Goal: Task Accomplishment & Management: Manage account settings

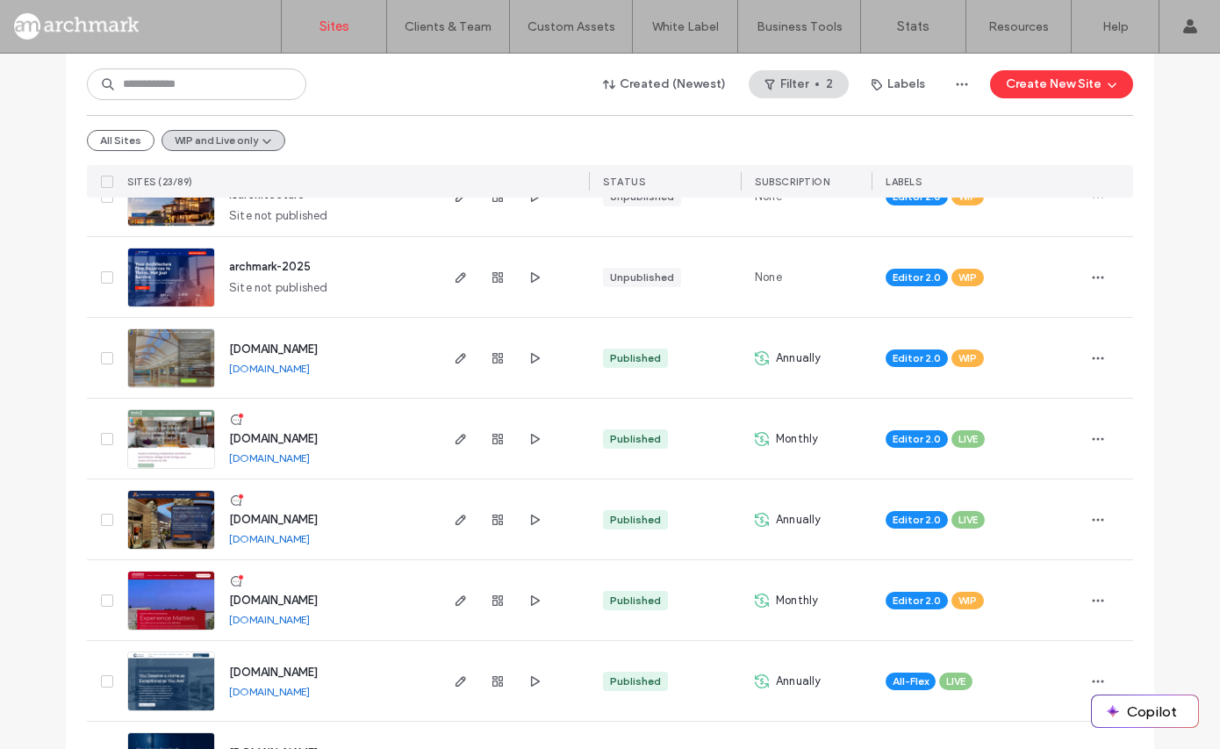
scroll to position [247, 0]
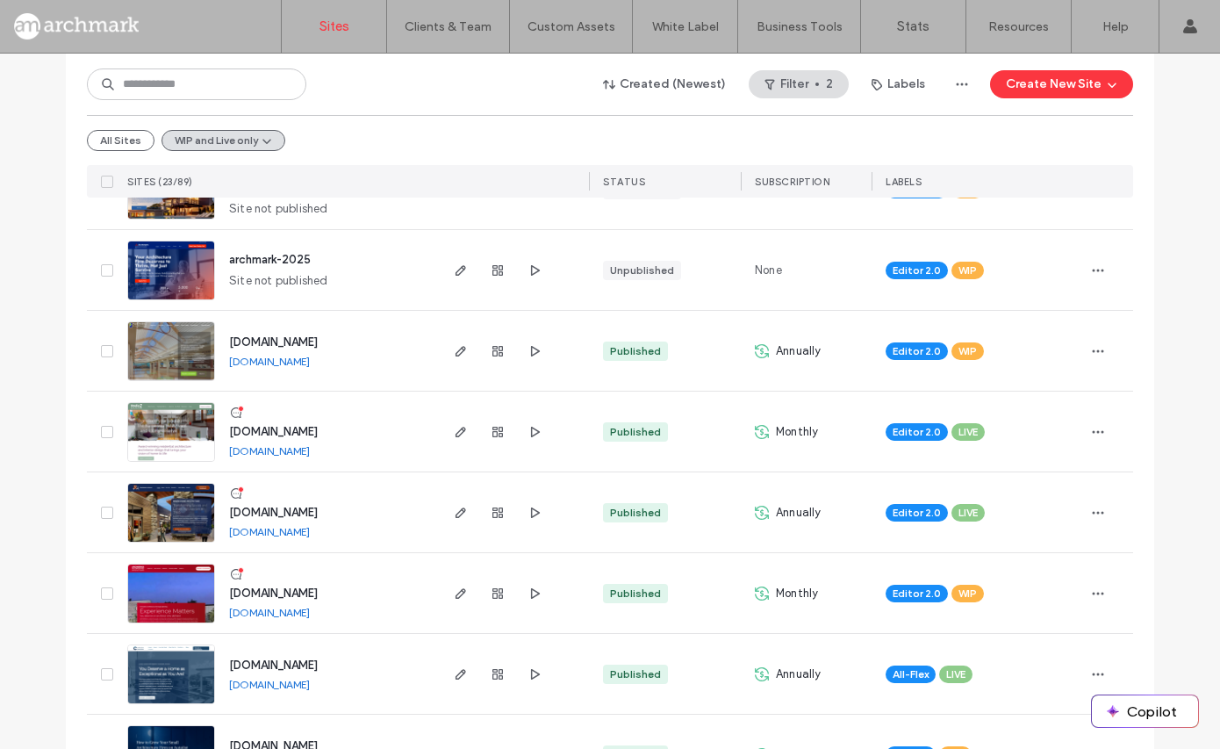
click at [179, 427] on img at bounding box center [171, 462] width 86 height 119
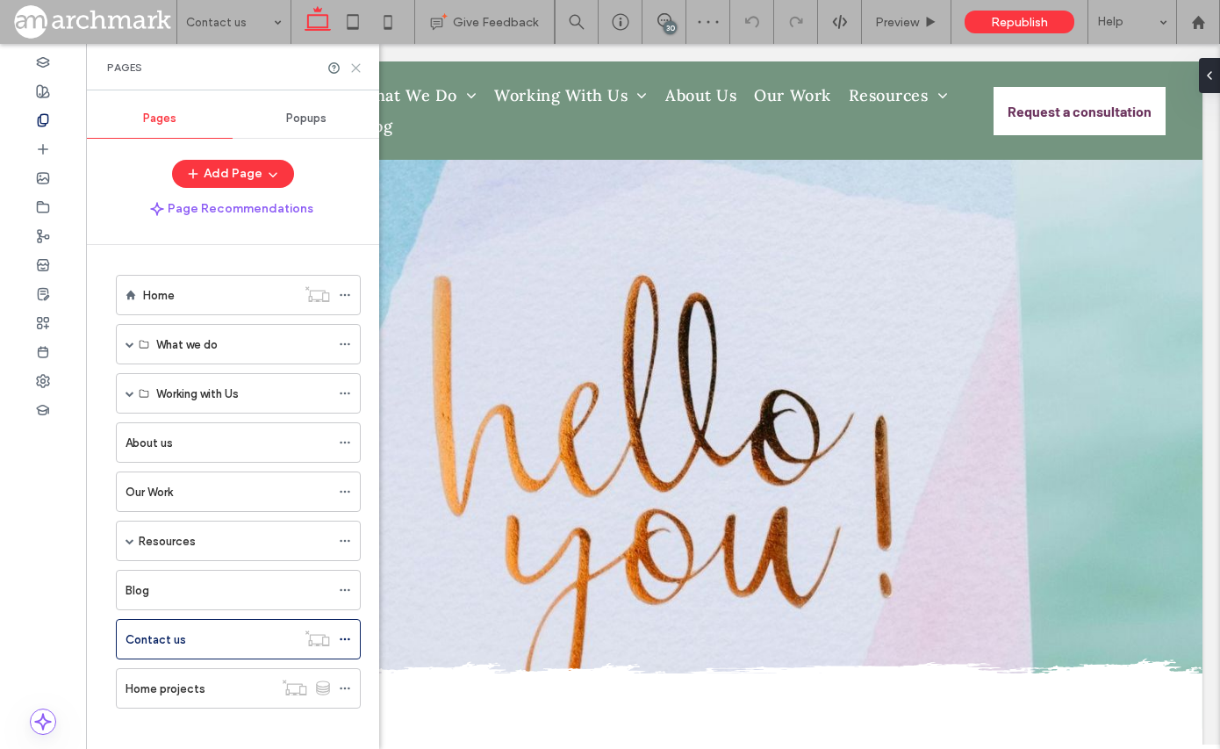
click at [357, 64] on icon at bounding box center [355, 67] width 13 height 13
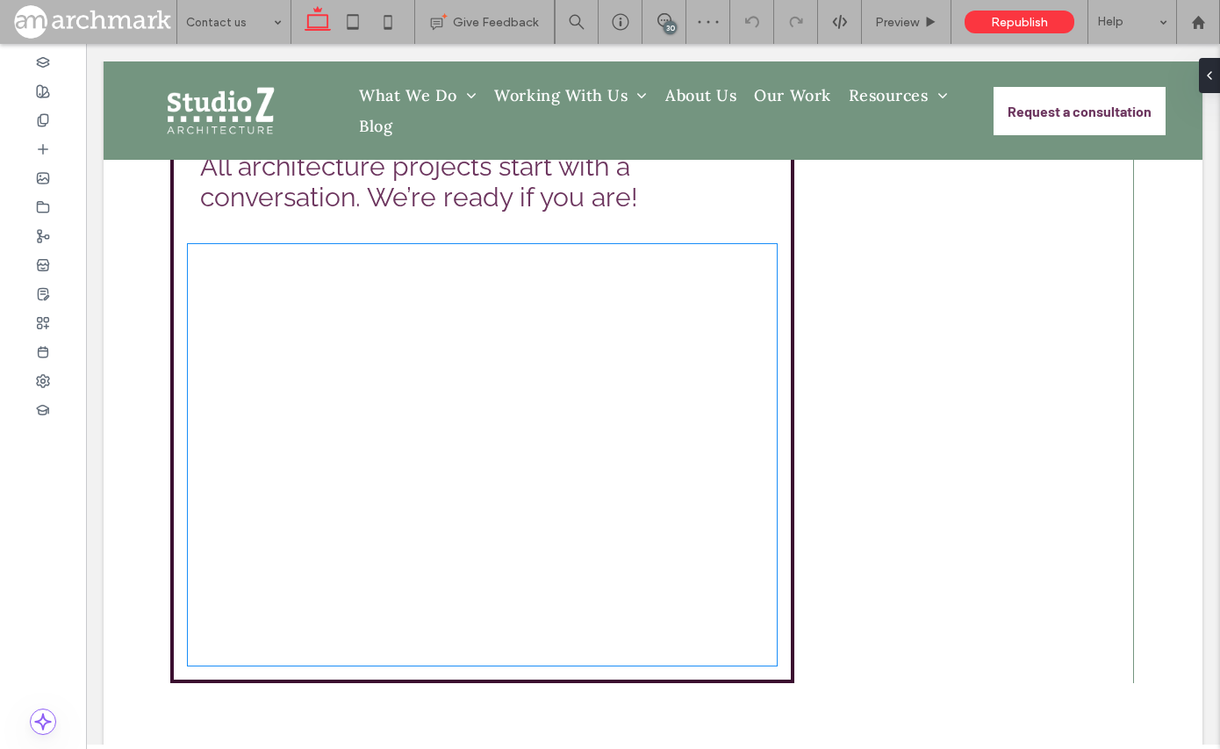
scroll to position [620, 0]
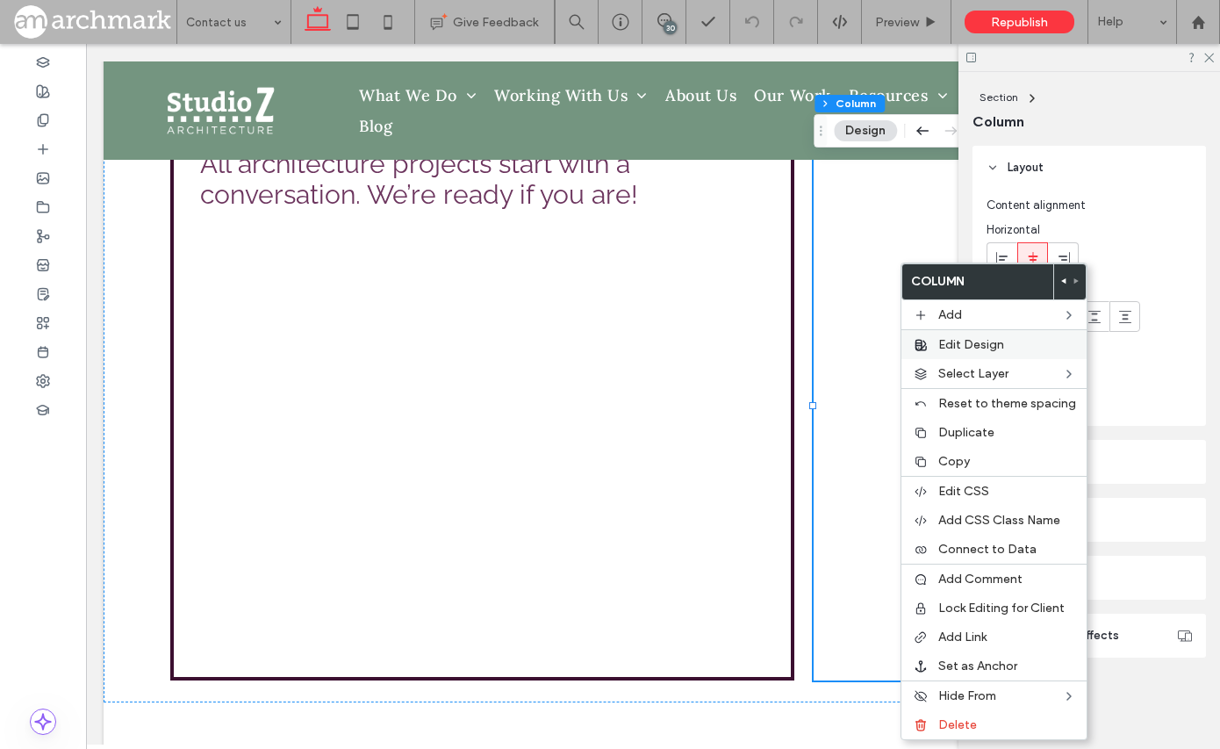
click at [1036, 346] on label "Edit Design" at bounding box center [1007, 344] width 138 height 15
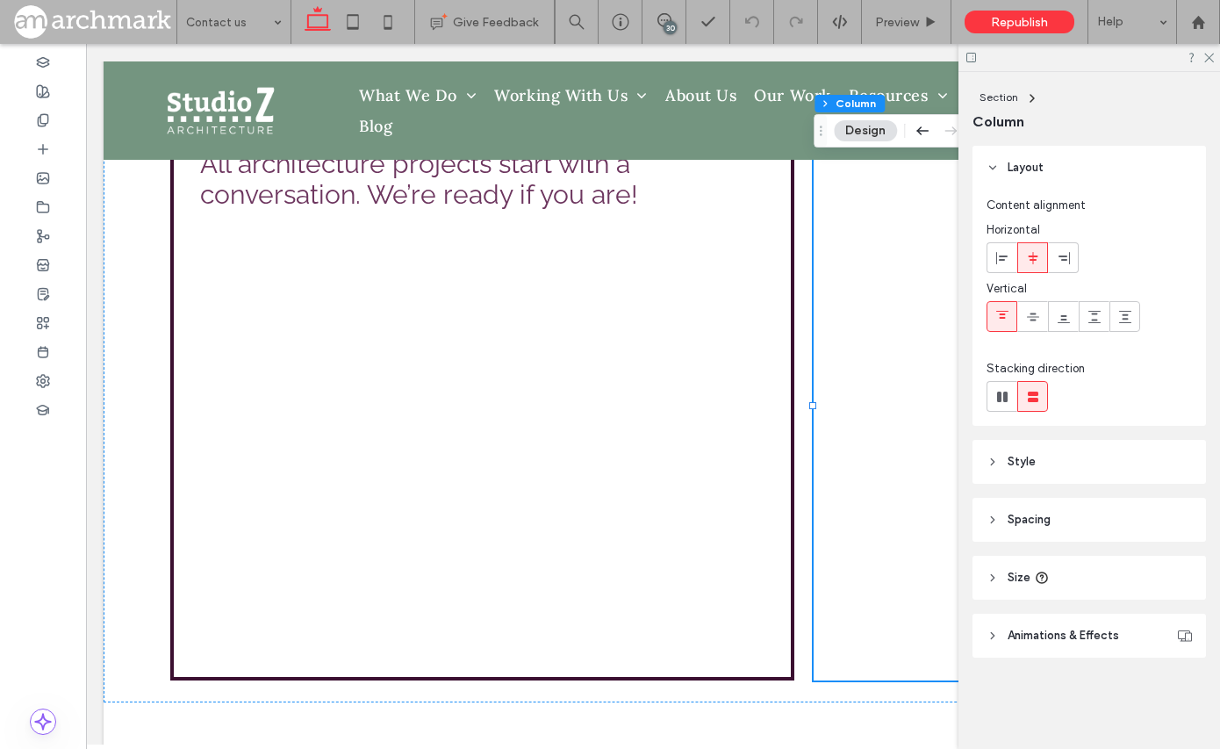
click at [862, 131] on button "Design" at bounding box center [865, 130] width 63 height 21
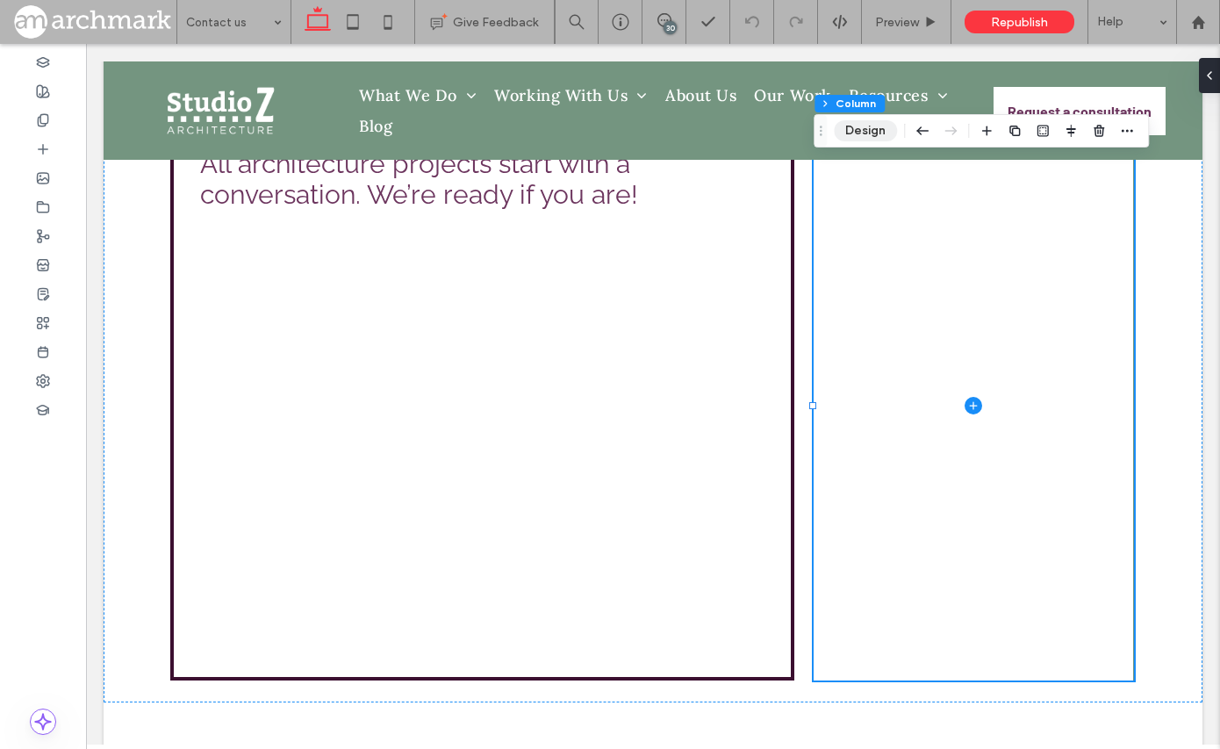
click at [868, 131] on button "Design" at bounding box center [865, 130] width 63 height 21
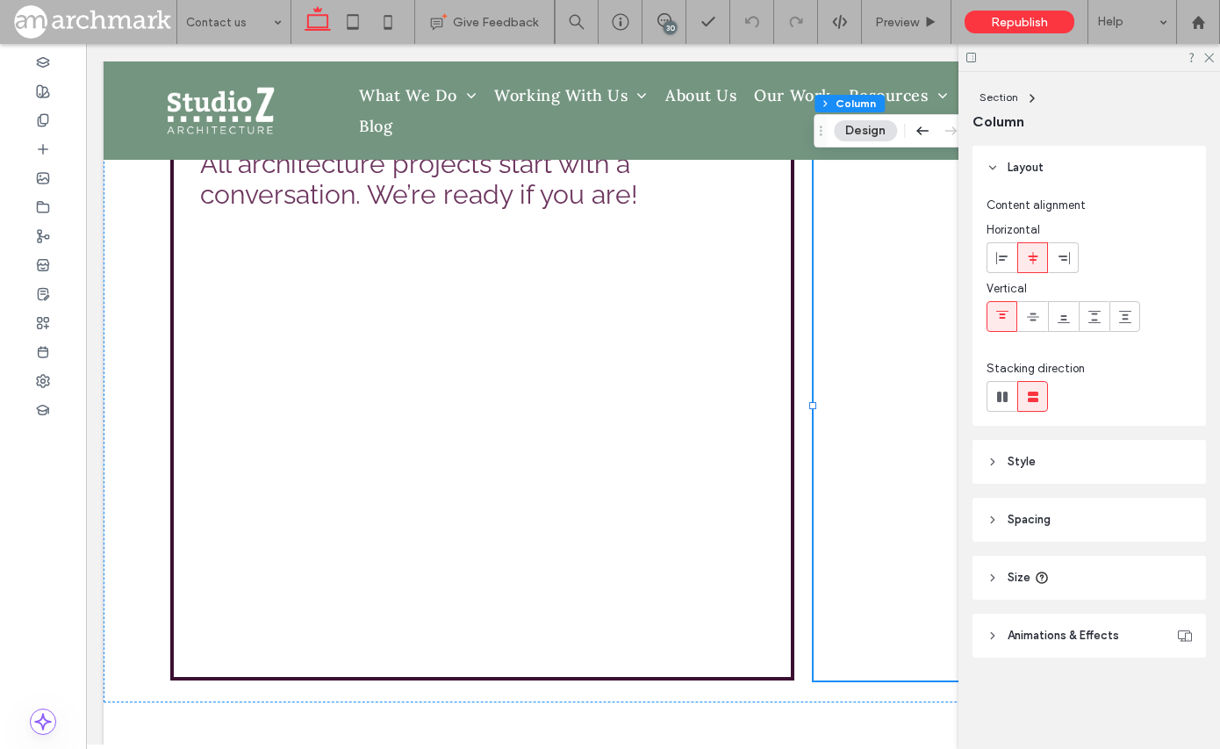
click at [996, 460] on icon at bounding box center [992, 461] width 12 height 12
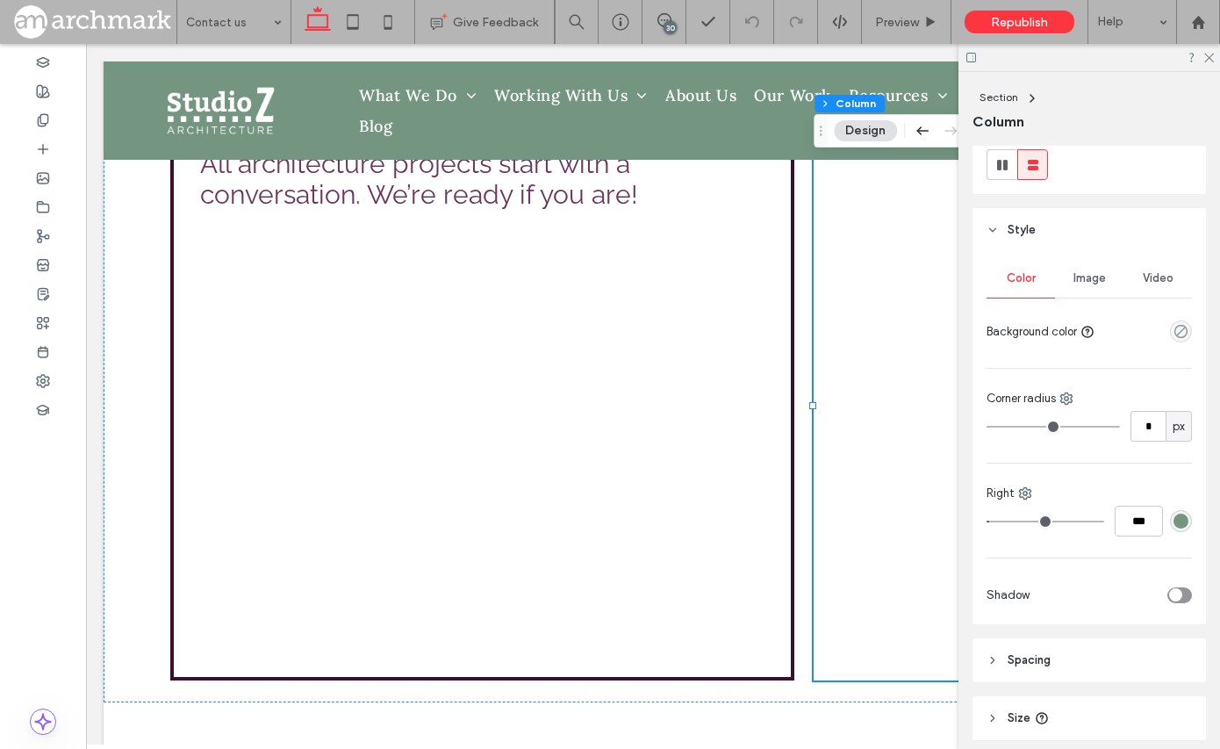
scroll to position [236, 0]
type input "*"
type input "***"
type input "*"
drag, startPoint x: 996, startPoint y: 516, endPoint x: 981, endPoint y: 520, distance: 15.6
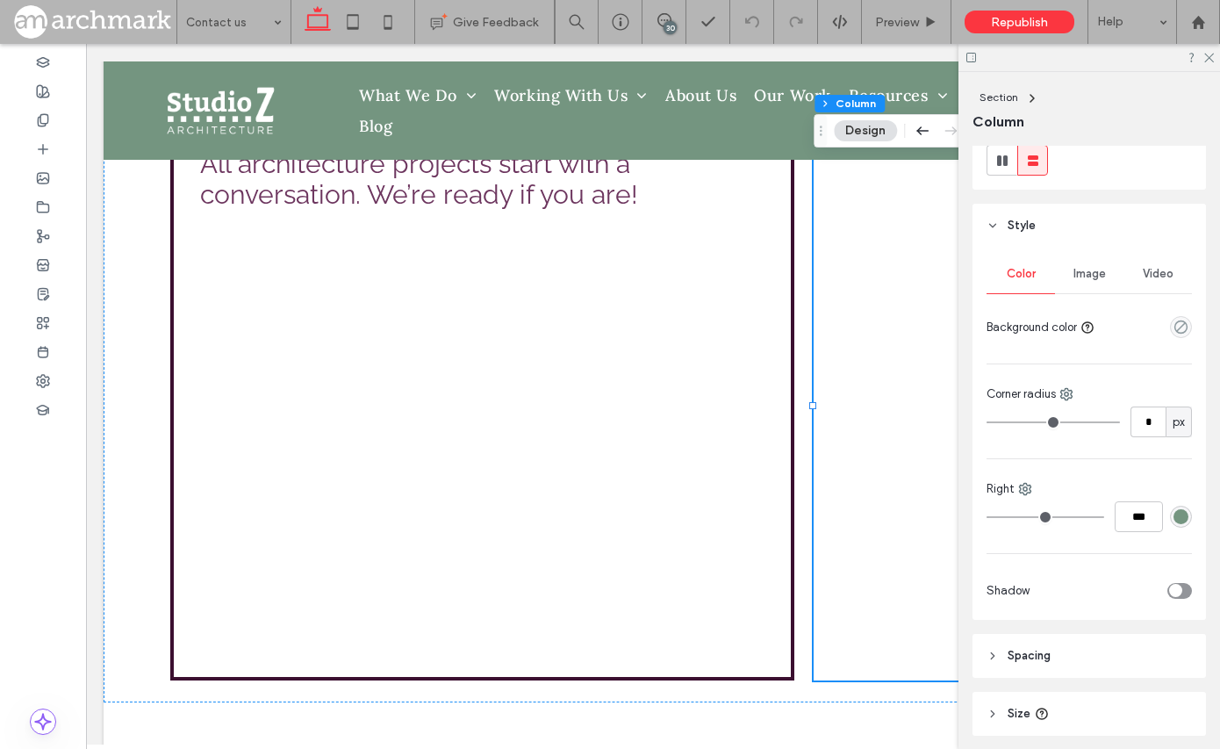
click at [979, 517] on div "Color Image Video Background color Corner radius * px Right *** Shadow" at bounding box center [1088, 433] width 233 height 372
click at [1183, 517] on div "rgba(116, 149, 128, 1)" at bounding box center [1180, 516] width 15 height 15
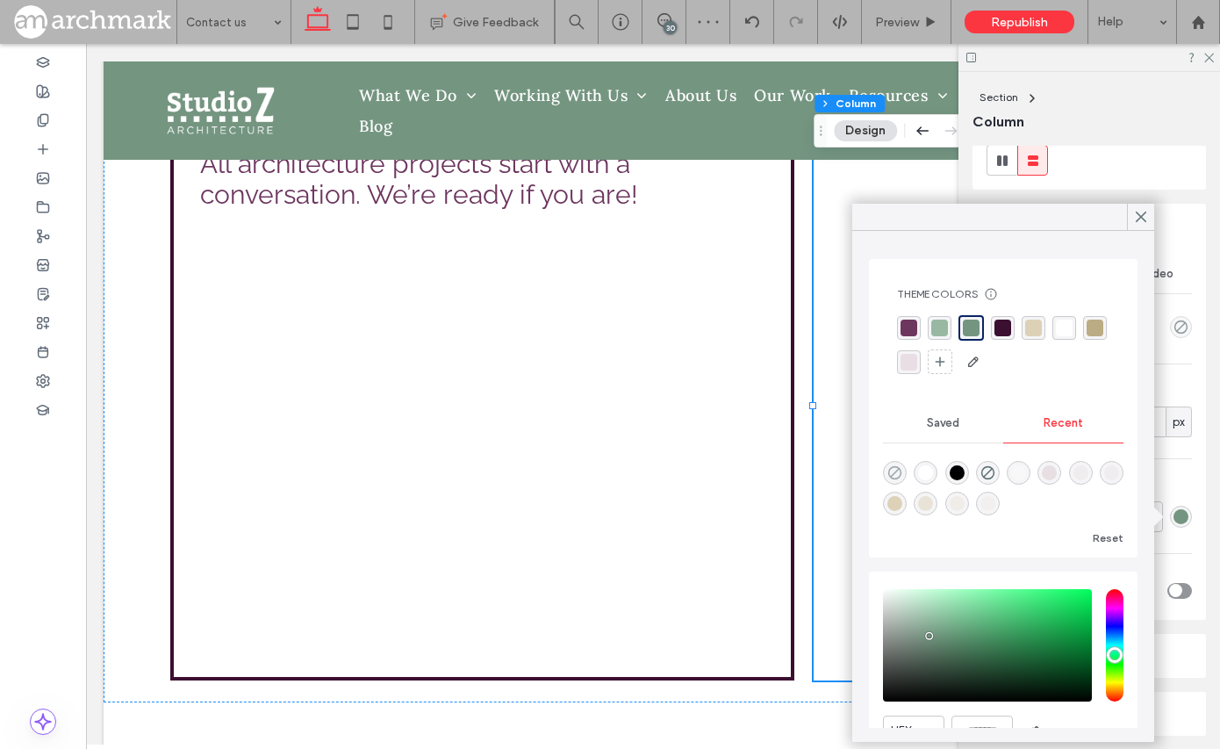
click at [892, 465] on icon "rgba(0, 0, 0, 0)" at bounding box center [894, 472] width 15 height 15
type input "*******"
type input "*"
type input "**"
drag, startPoint x: 1138, startPoint y: 209, endPoint x: 1139, endPoint y: 219, distance: 9.7
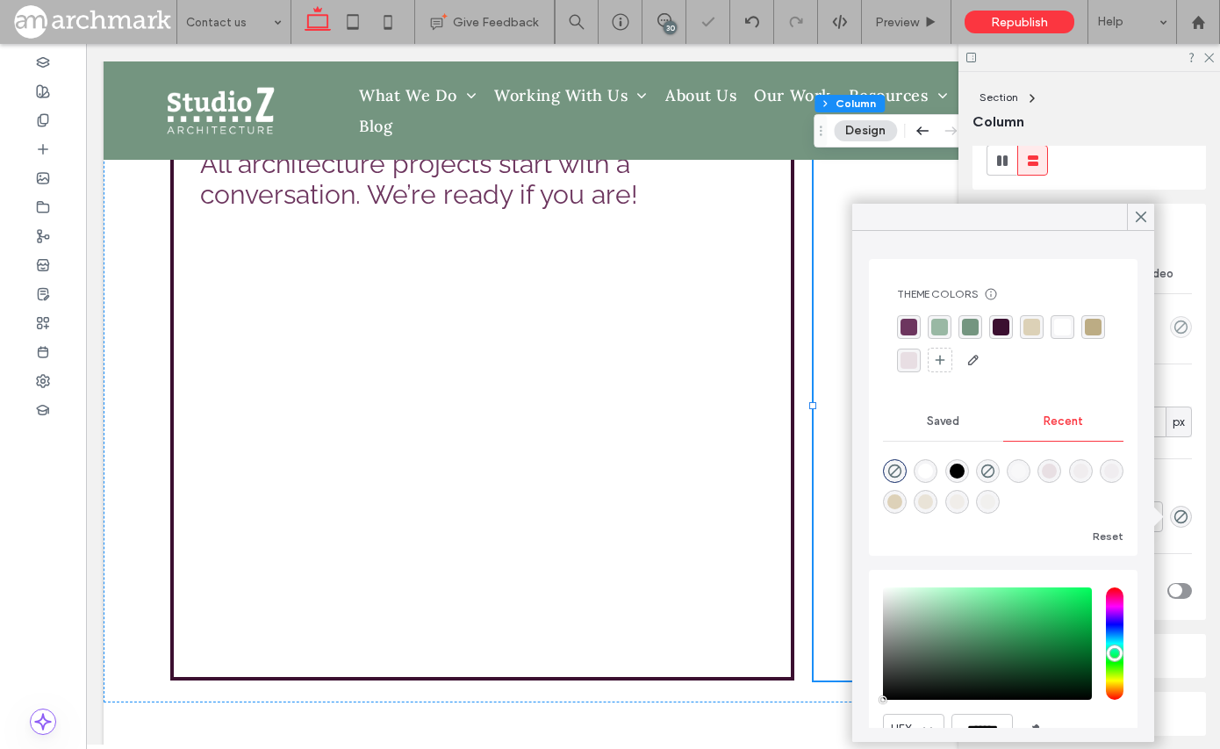
click at [1138, 209] on icon at bounding box center [1141, 217] width 16 height 16
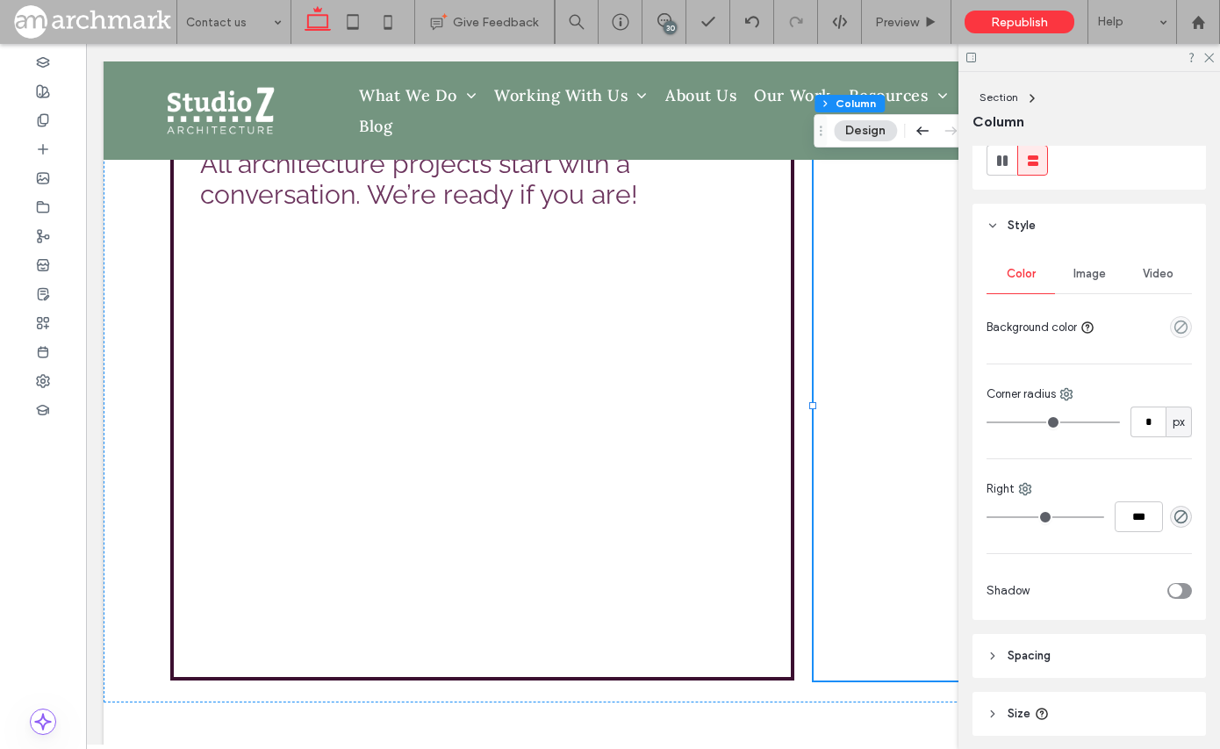
scroll to position [358, 0]
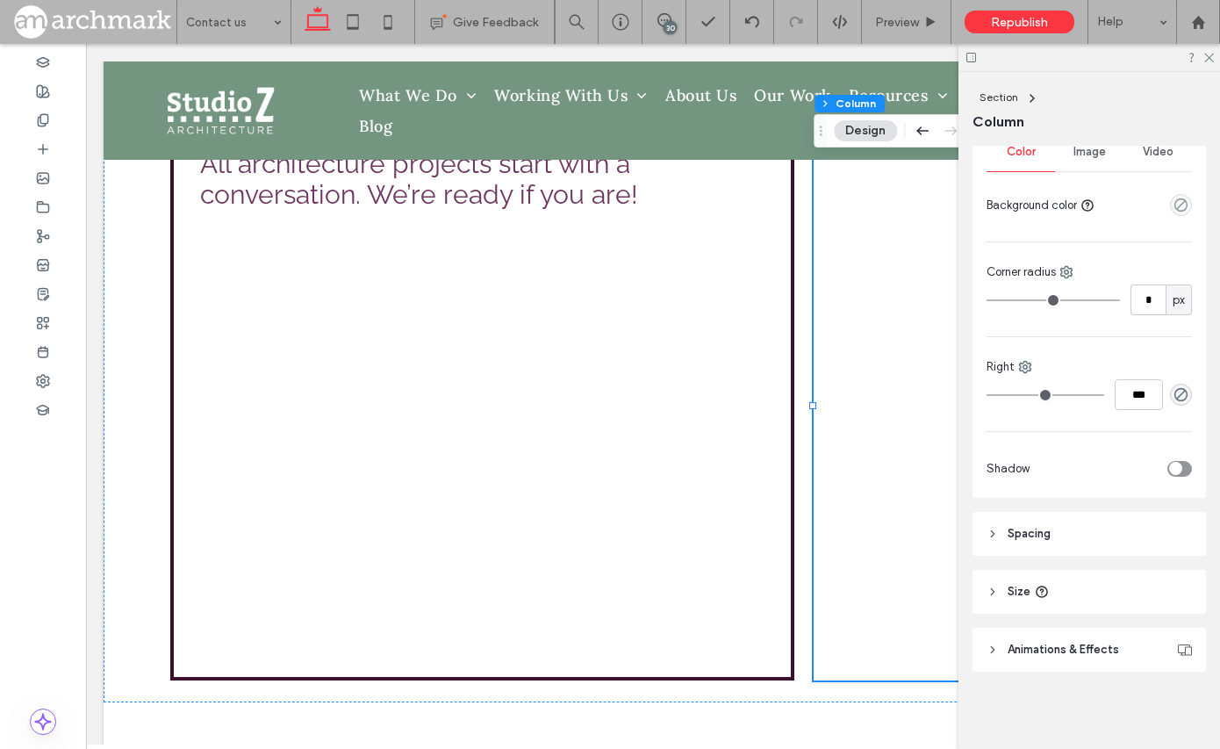
click at [1024, 533] on span "Spacing" at bounding box center [1028, 534] width 43 height 18
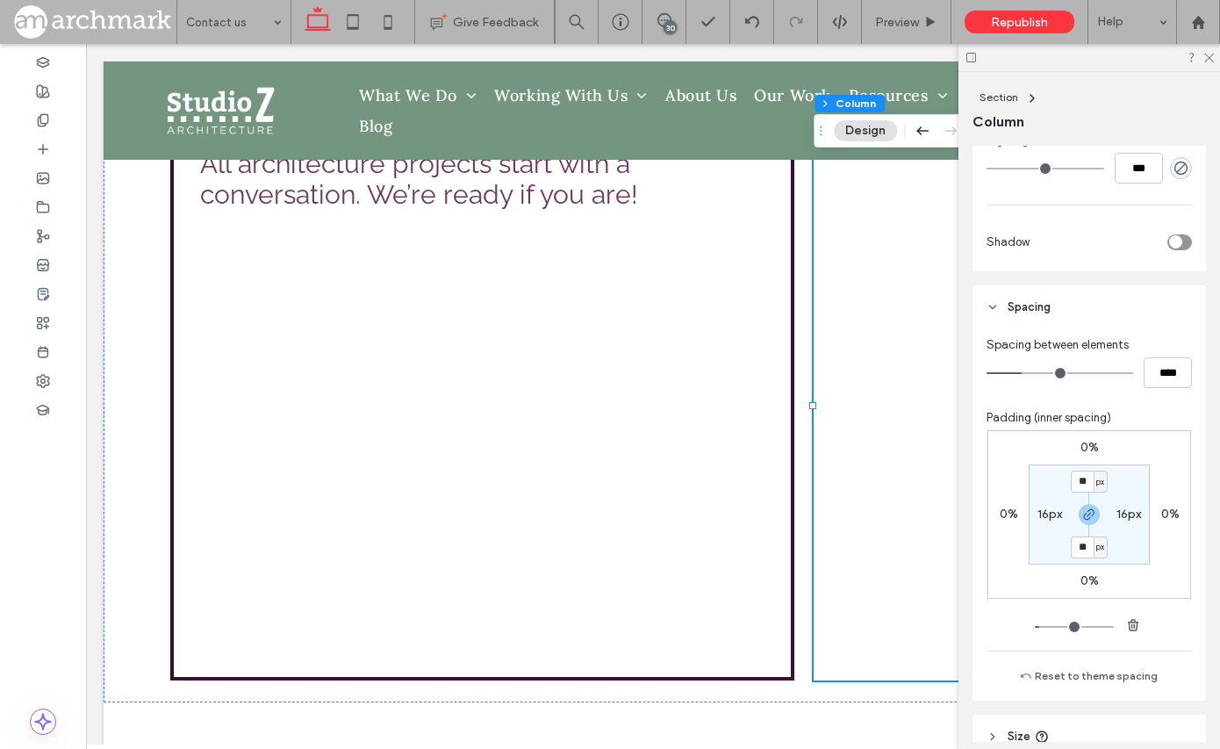
scroll to position [585, 0]
click at [1206, 55] on use at bounding box center [1209, 59] width 10 height 10
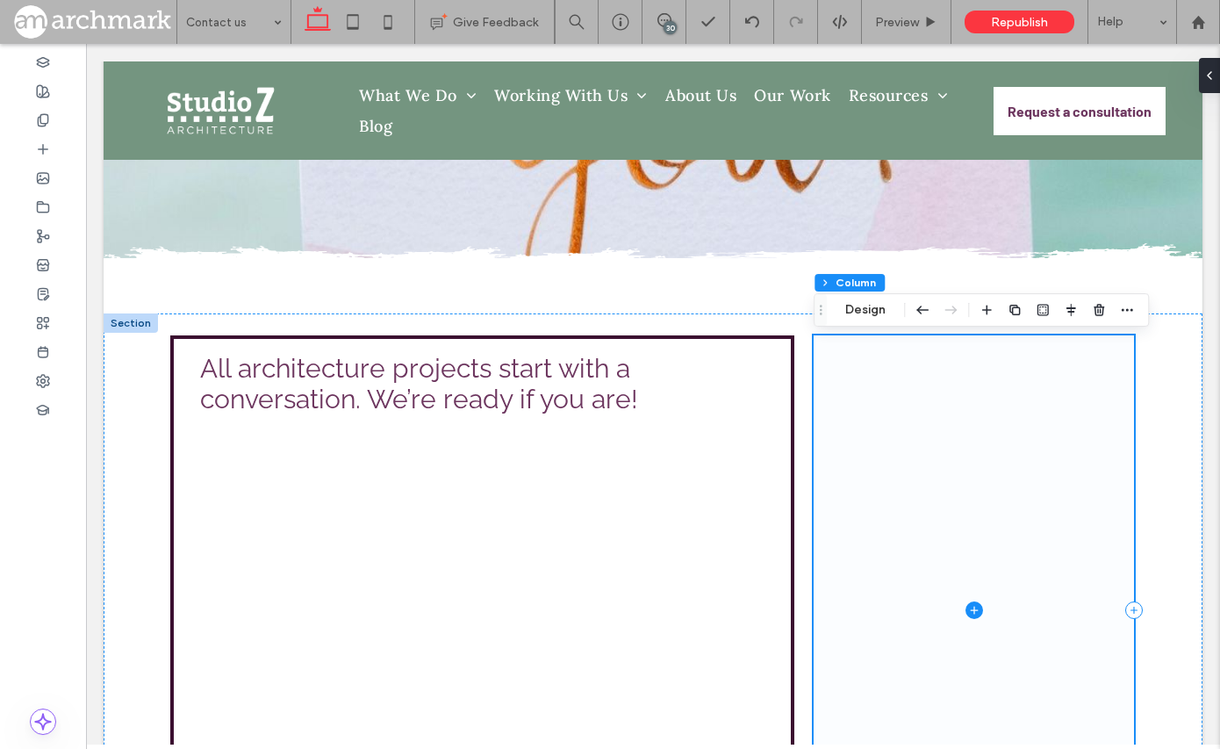
scroll to position [412, 0]
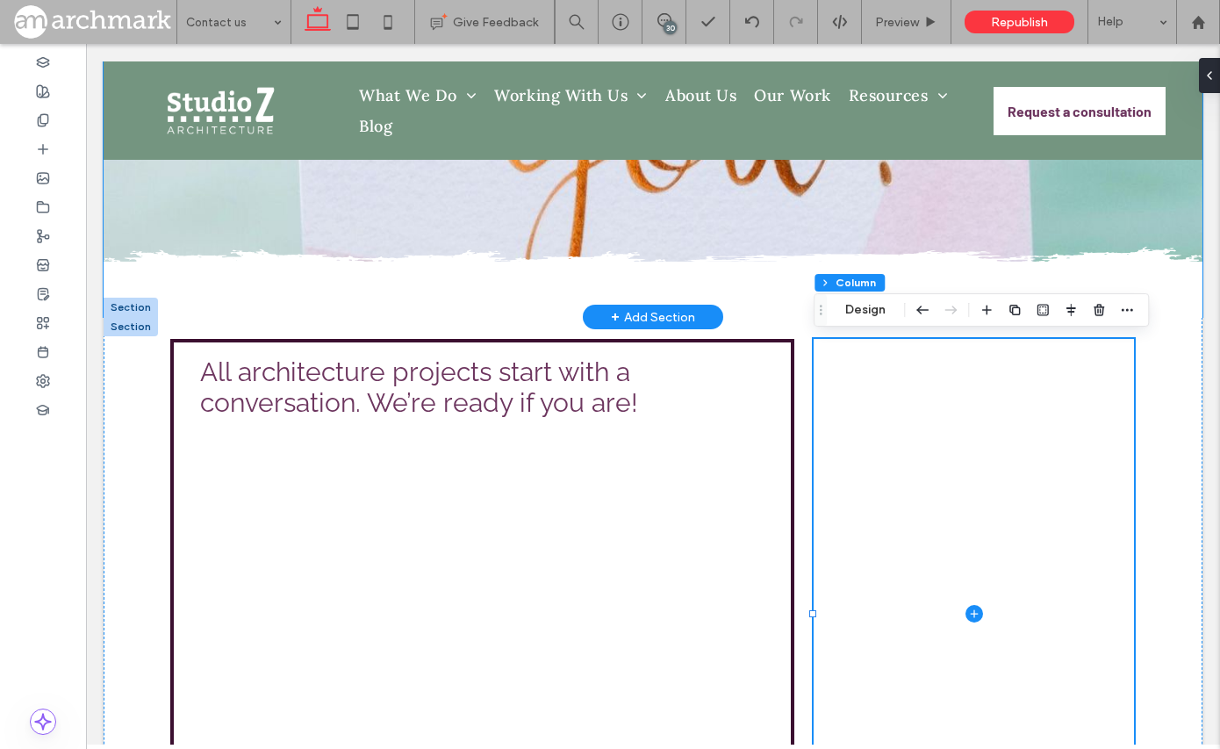
click at [290, 210] on div at bounding box center [653, 1] width 1099 height 632
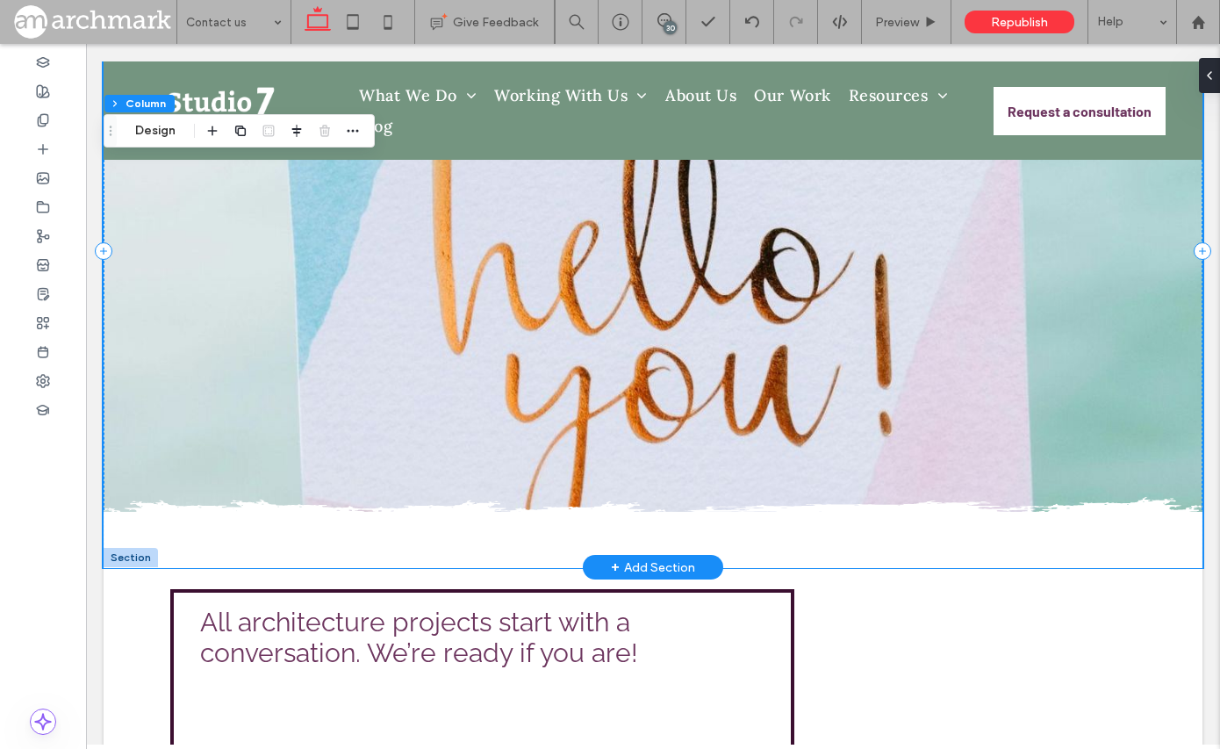
scroll to position [156, 0]
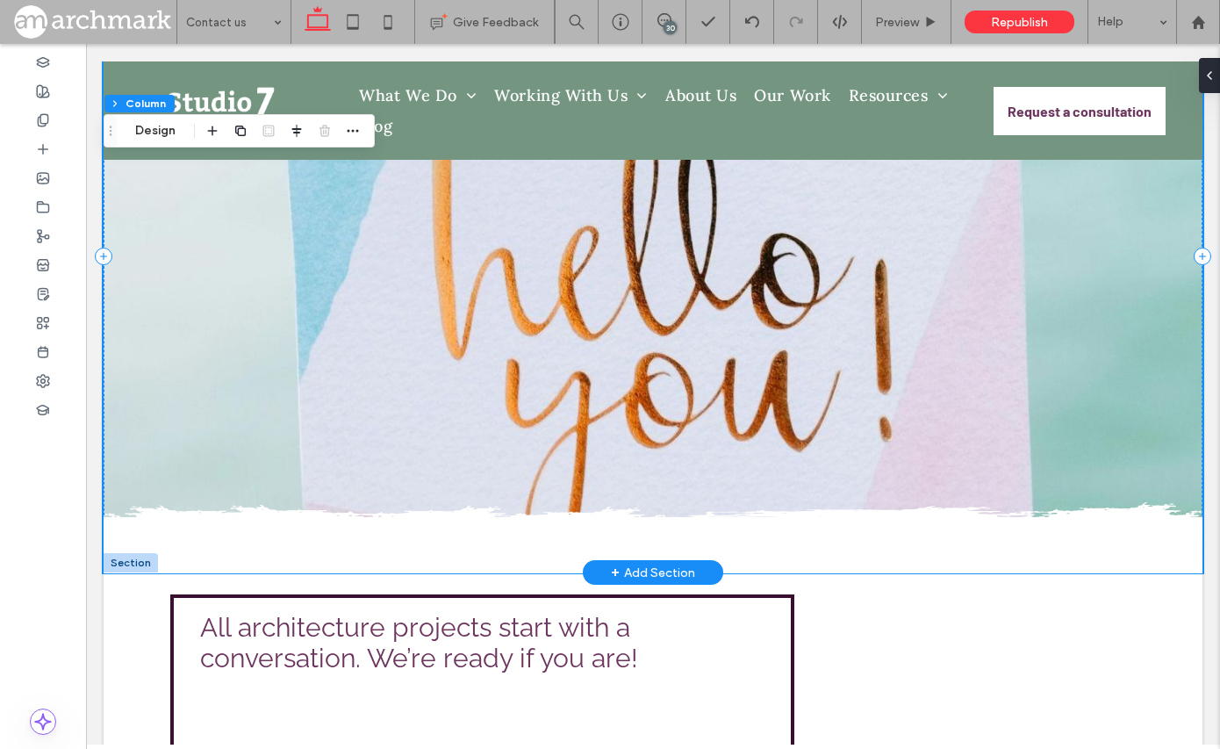
click at [251, 243] on div at bounding box center [653, 256] width 1099 height 632
click at [165, 132] on button "Design" at bounding box center [155, 130] width 63 height 21
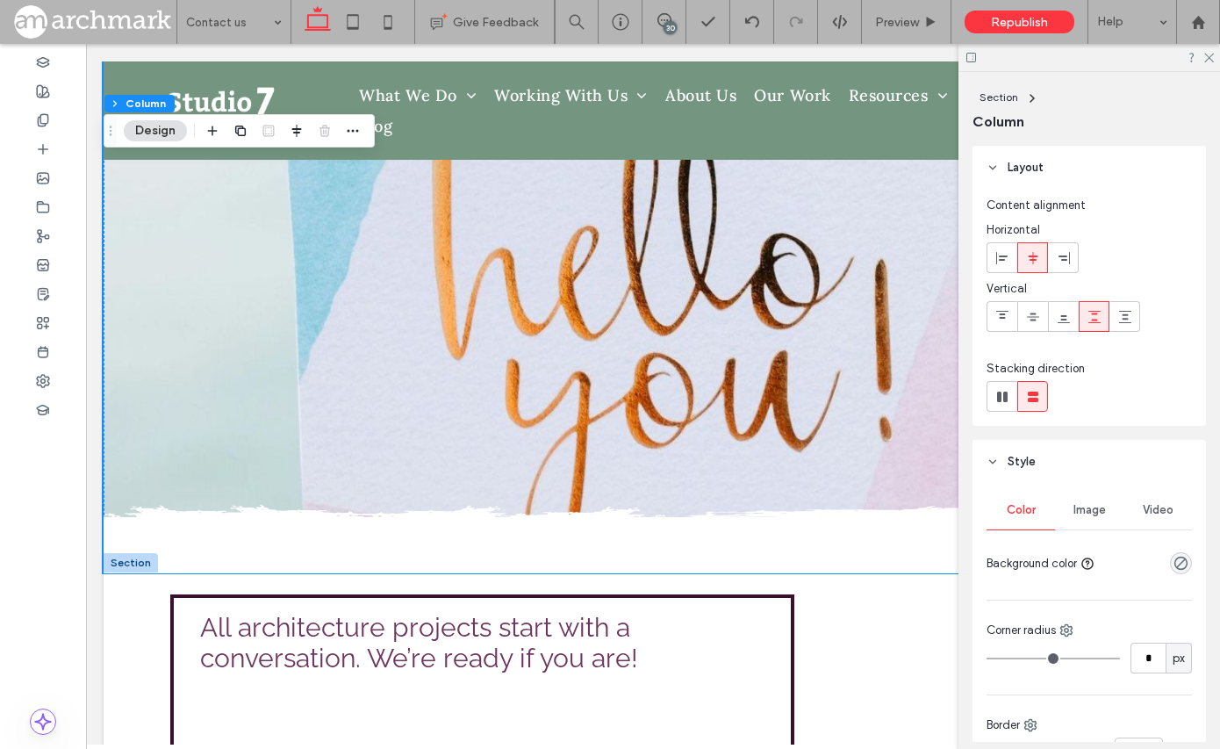
click at [1087, 510] on span "Image" at bounding box center [1089, 510] width 32 height 14
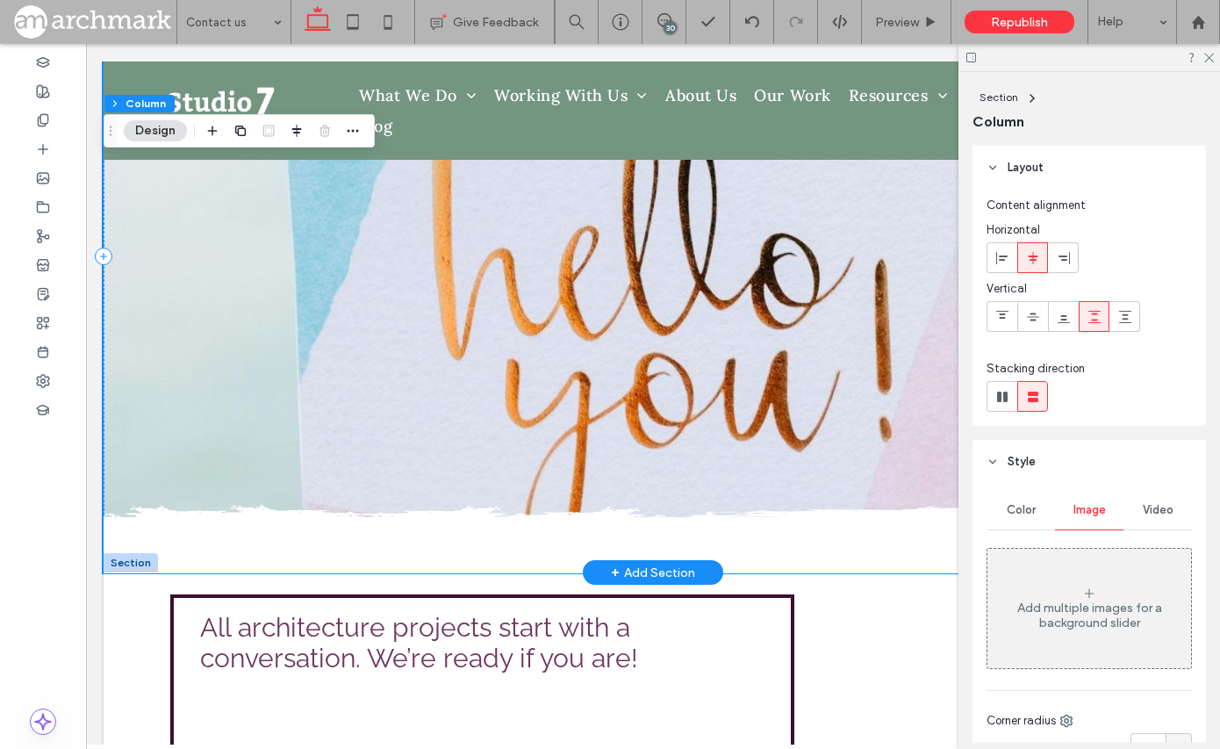
click at [519, 353] on div at bounding box center [653, 256] width 1099 height 632
click at [583, 337] on div at bounding box center [653, 256] width 1099 height 632
click at [215, 255] on div at bounding box center [653, 256] width 1099 height 632
click at [1208, 56] on icon at bounding box center [1207, 56] width 11 height 11
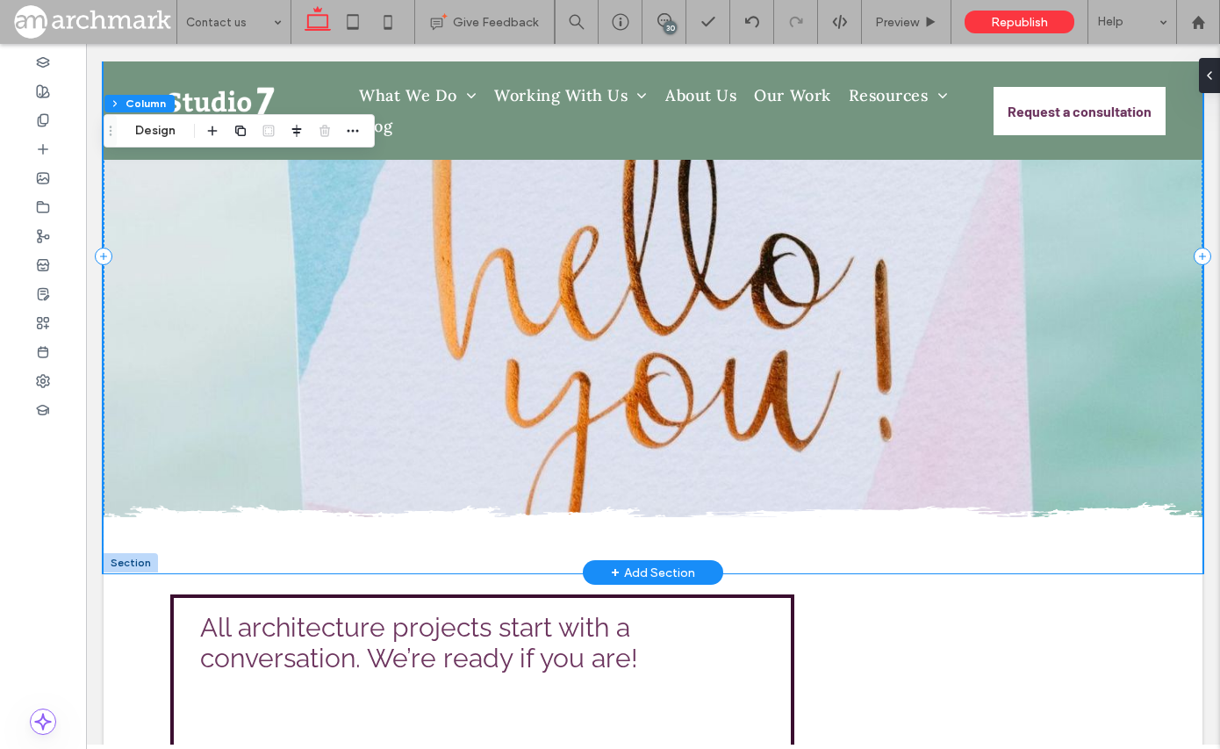
click at [843, 350] on div at bounding box center [653, 256] width 1099 height 632
click at [750, 350] on div at bounding box center [653, 256] width 1099 height 632
click at [413, 327] on div at bounding box center [653, 256] width 1099 height 632
click at [155, 132] on button "Design" at bounding box center [155, 130] width 63 height 21
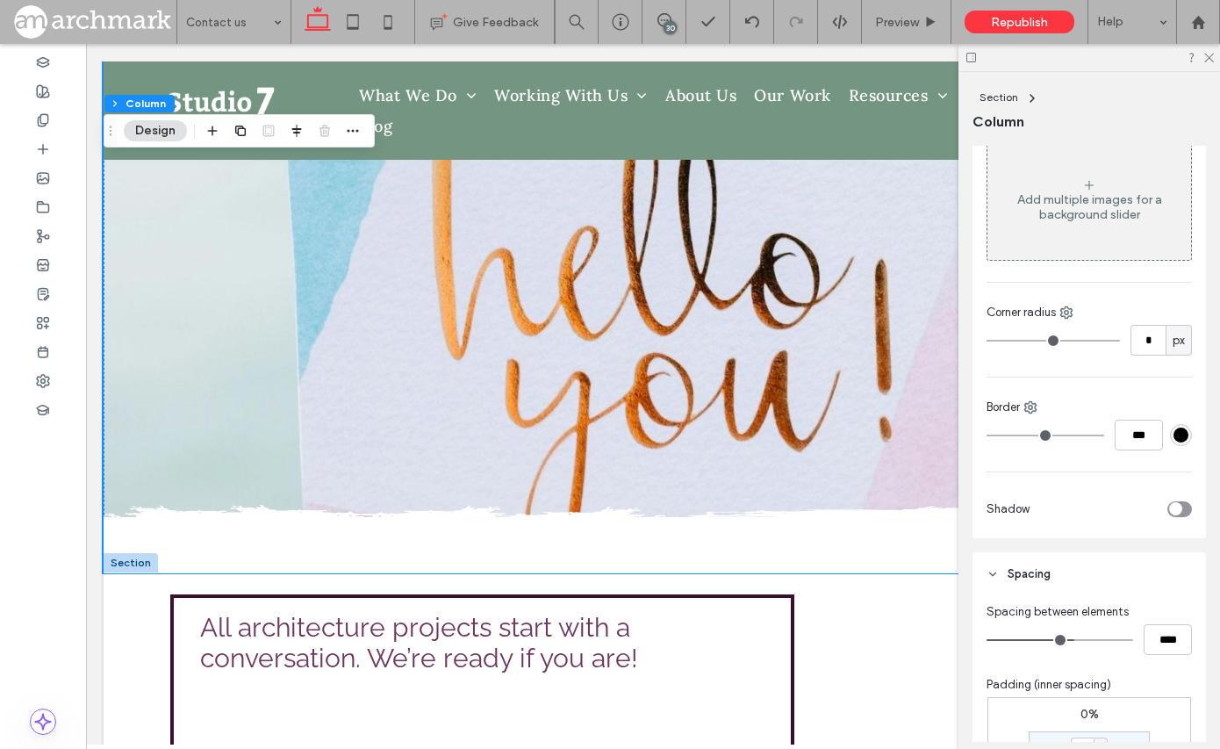
scroll to position [418, 0]
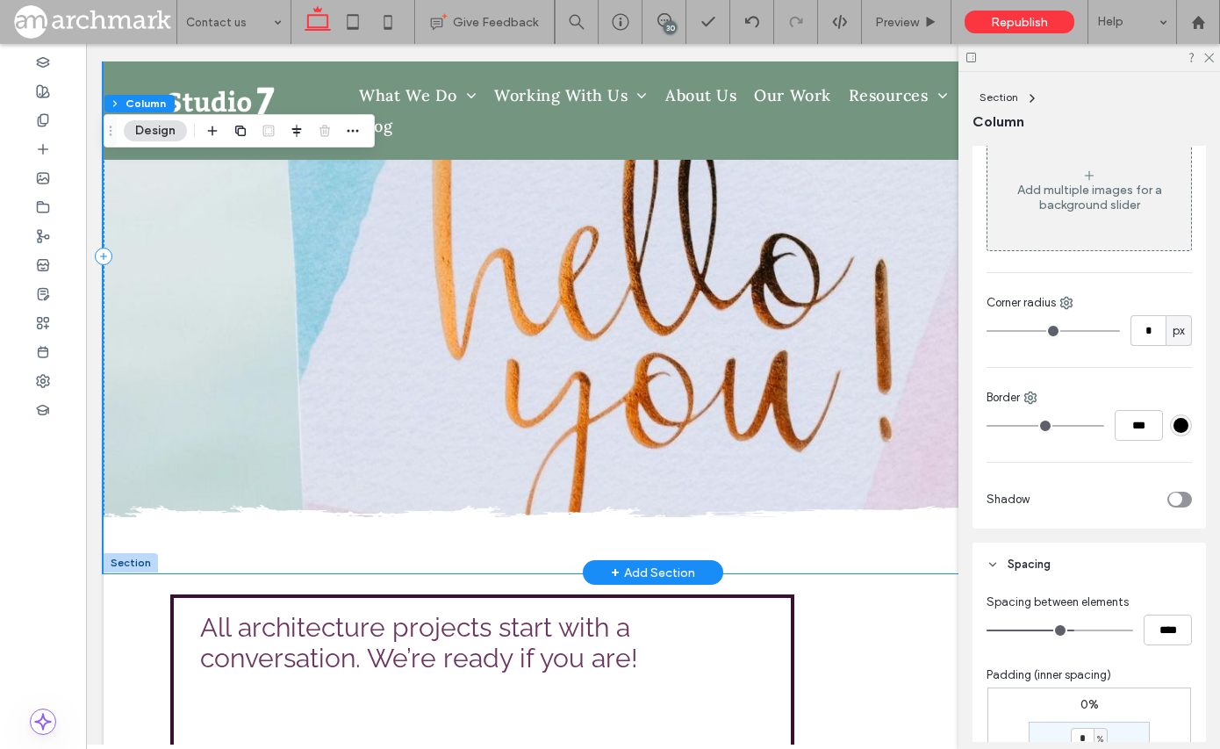
click at [845, 323] on div at bounding box center [653, 256] width 1099 height 632
click at [891, 331] on div at bounding box center [653, 256] width 1099 height 632
click at [614, 414] on div at bounding box center [653, 256] width 1099 height 632
click at [496, 528] on img at bounding box center [653, 535] width 1099 height 76
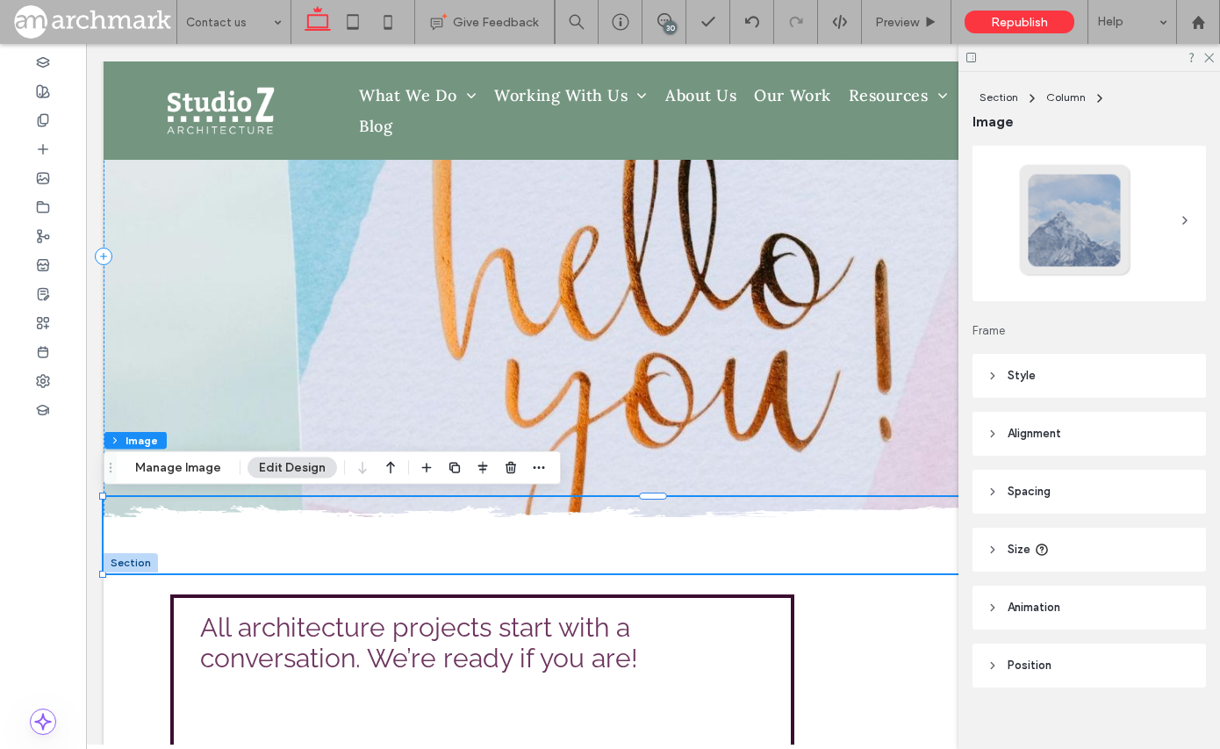
scroll to position [59, 0]
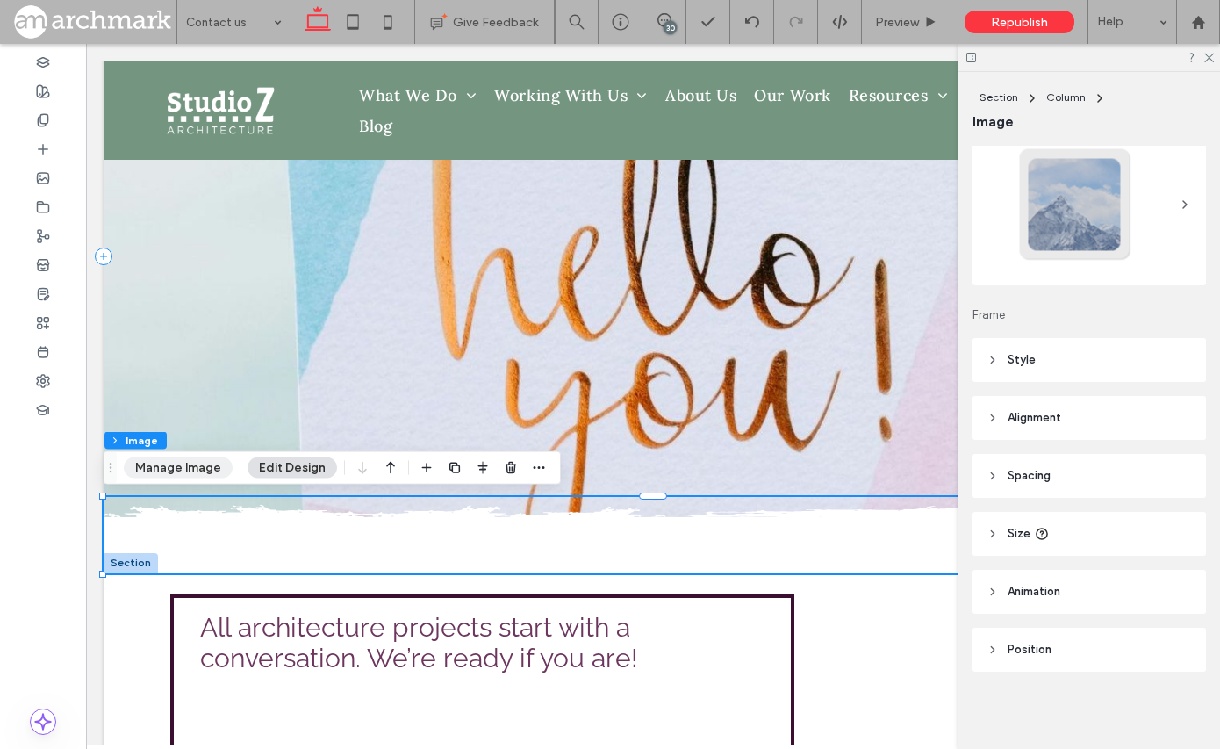
click at [207, 468] on button "Manage Image" at bounding box center [178, 467] width 109 height 21
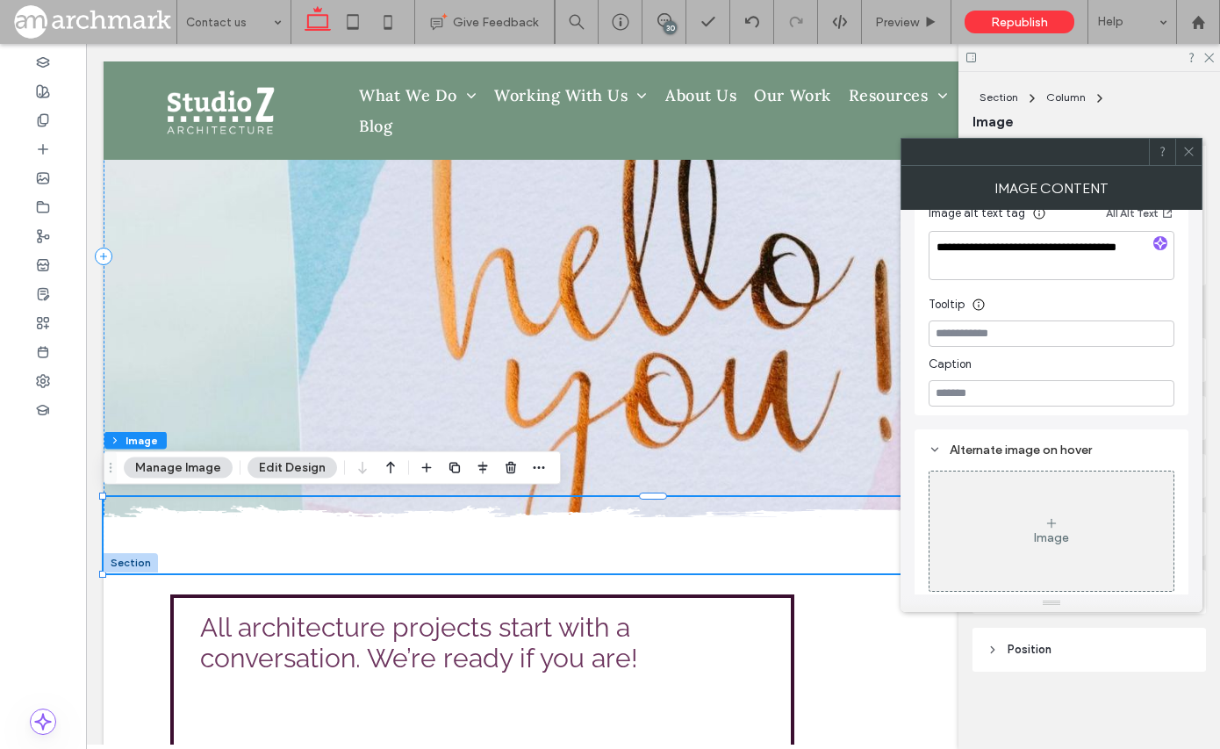
scroll to position [481, 0]
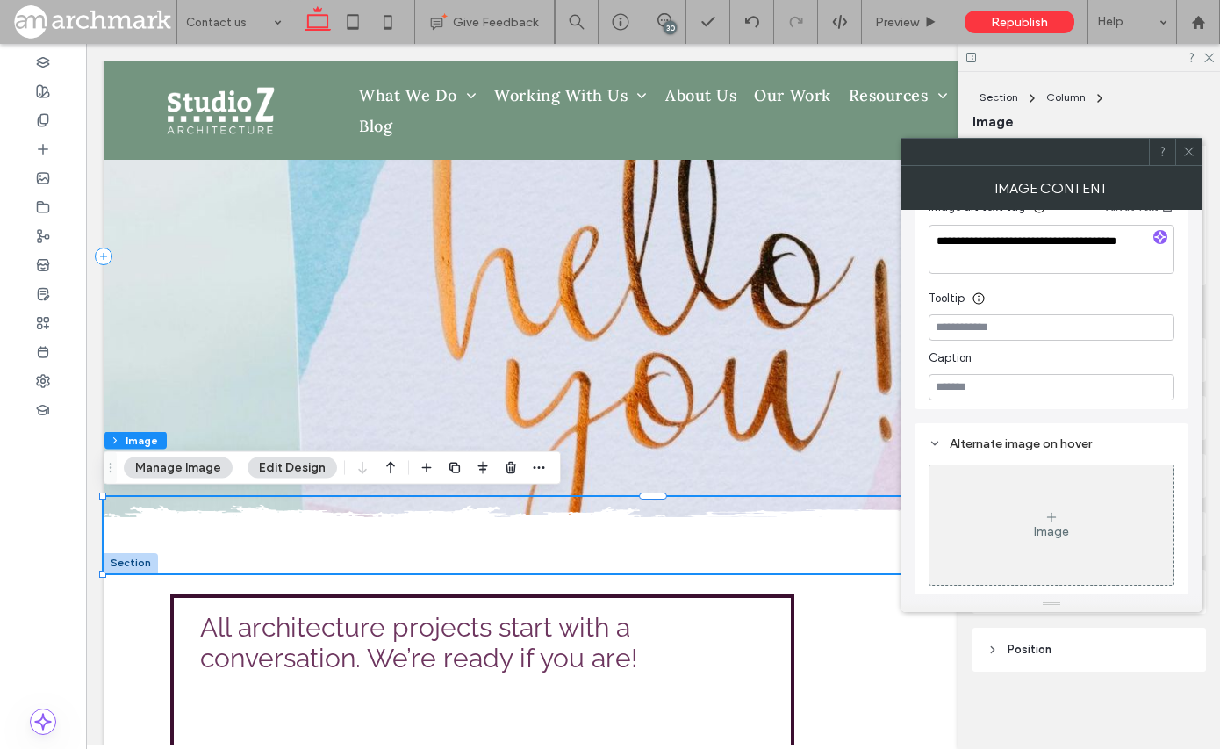
drag, startPoint x: 1192, startPoint y: 151, endPoint x: 1129, endPoint y: 188, distance: 72.4
click at [1191, 152] on icon at bounding box center [1188, 151] width 13 height 13
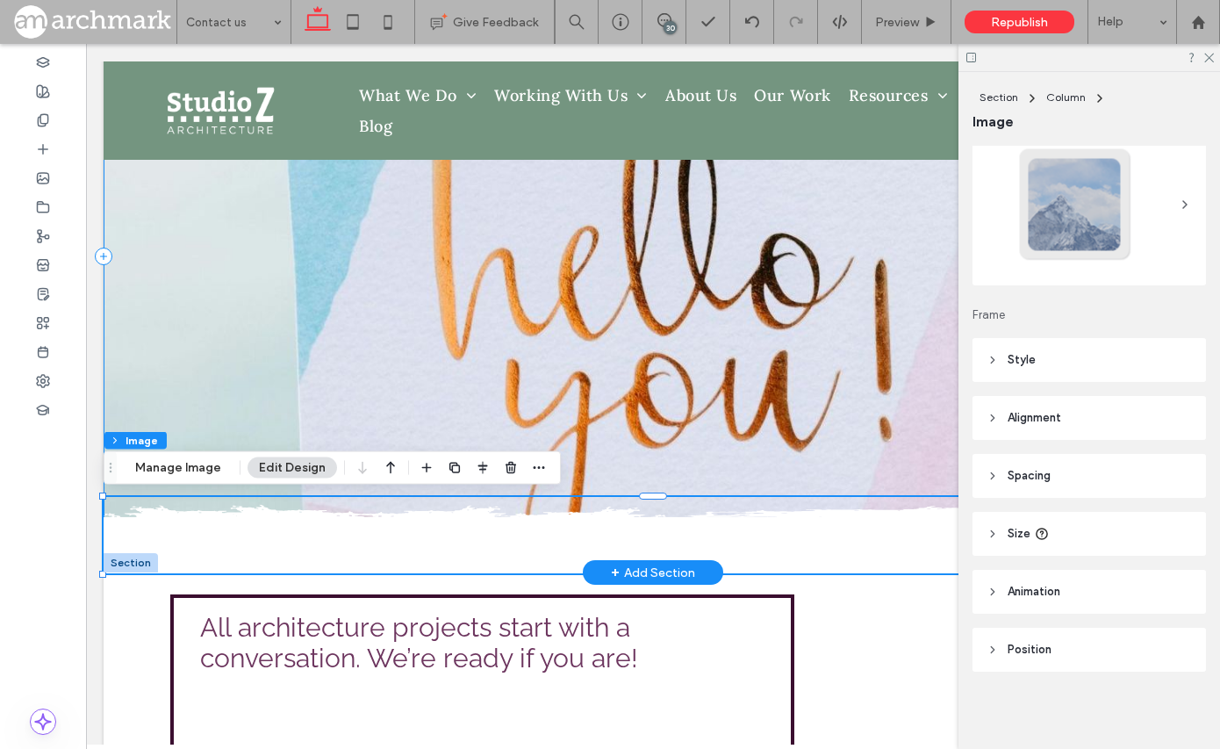
click at [147, 392] on div at bounding box center [653, 256] width 1099 height 632
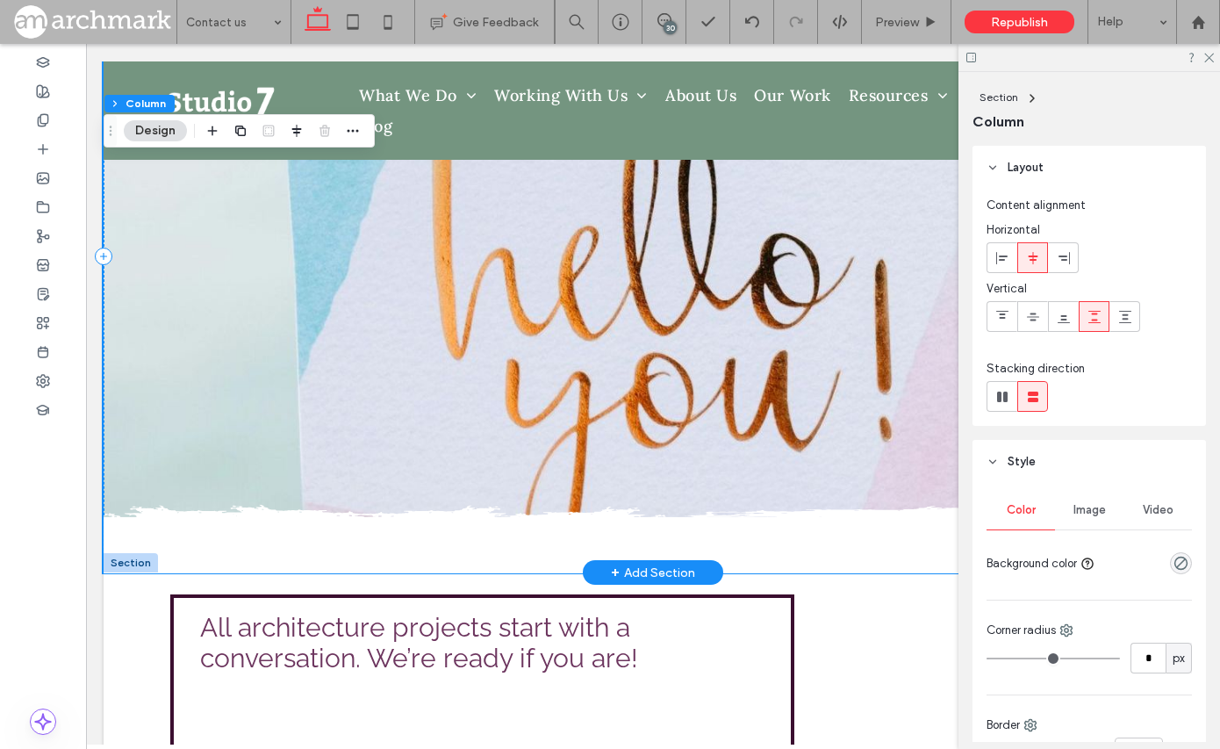
click at [147, 427] on div at bounding box center [653, 256] width 1099 height 632
click at [266, 434] on div at bounding box center [653, 256] width 1099 height 632
click at [485, 247] on div at bounding box center [653, 256] width 1099 height 632
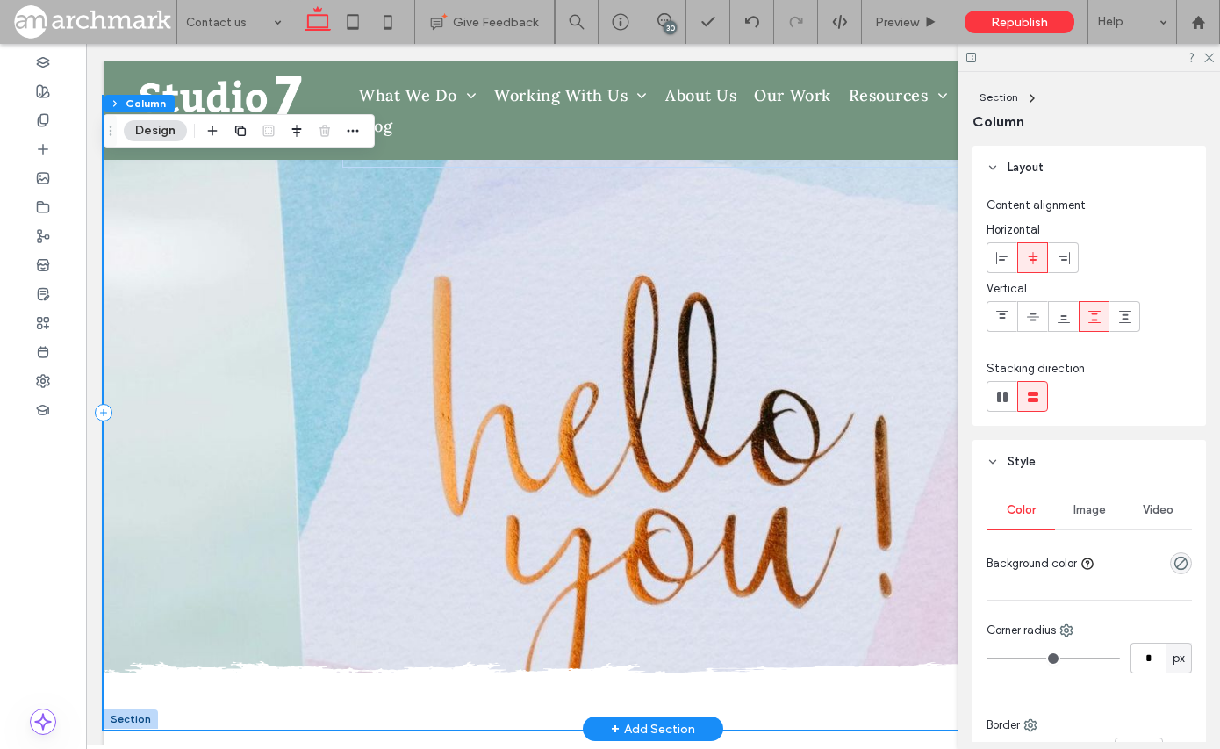
click at [558, 247] on div at bounding box center [653, 413] width 1099 height 632
click at [637, 362] on div at bounding box center [653, 413] width 1099 height 632
click at [696, 436] on div at bounding box center [653, 413] width 1099 height 632
drag, startPoint x: 699, startPoint y: 438, endPoint x: 775, endPoint y: 443, distance: 75.7
click at [699, 438] on div at bounding box center [653, 413] width 1099 height 632
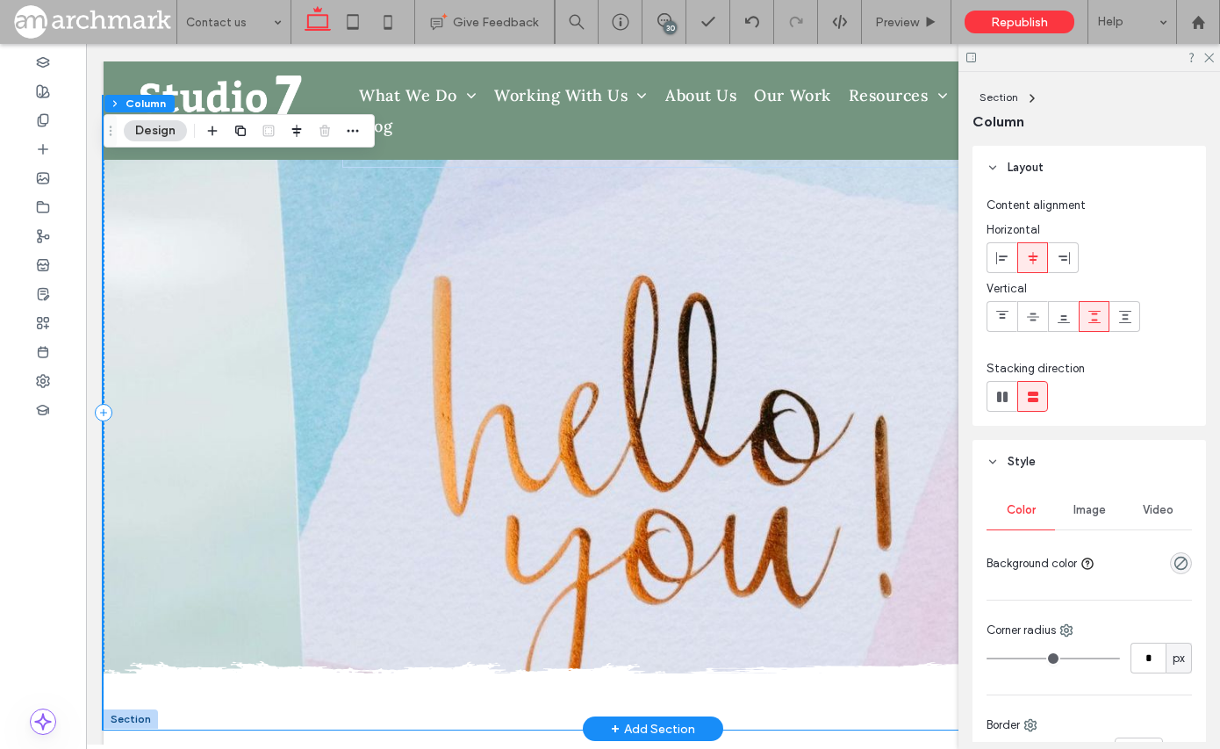
click at [776, 443] on div at bounding box center [653, 413] width 1099 height 632
drag, startPoint x: 808, startPoint y: 440, endPoint x: 606, endPoint y: 432, distance: 202.9
click at [807, 440] on div at bounding box center [653, 413] width 1099 height 632
drag, startPoint x: 493, startPoint y: 426, endPoint x: 427, endPoint y: 427, distance: 66.7
click at [493, 425] on div at bounding box center [653, 413] width 1099 height 632
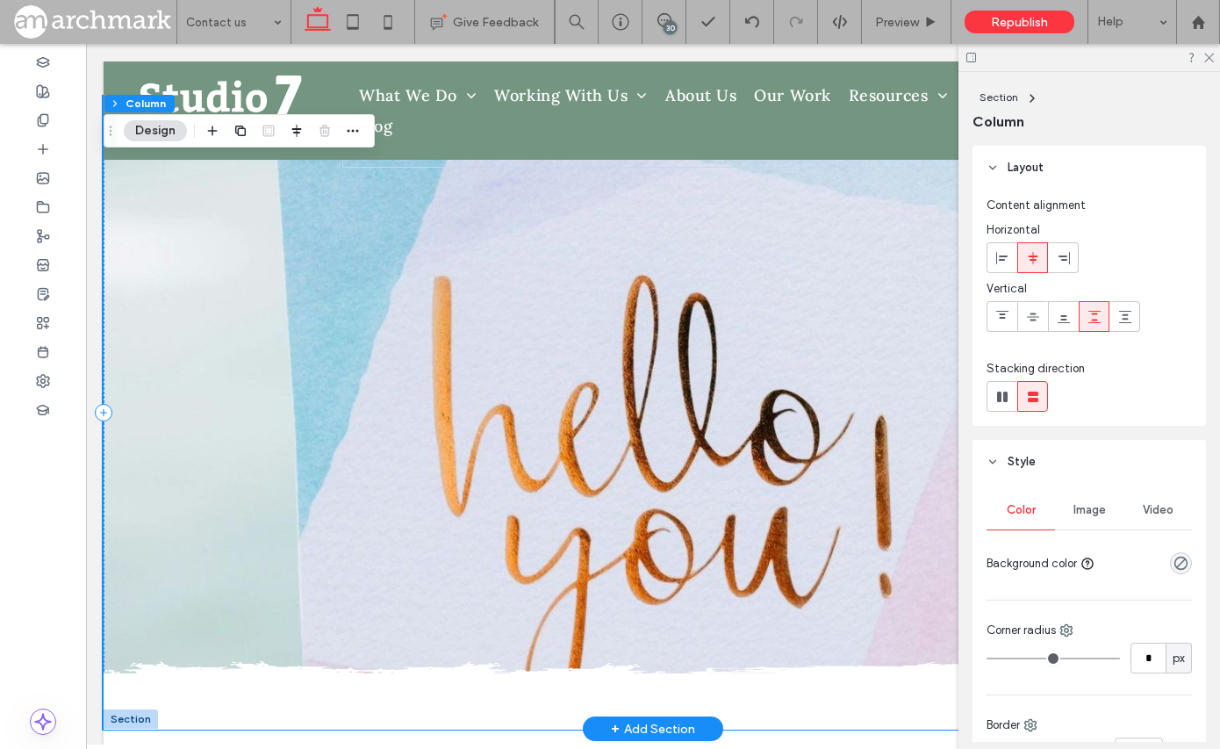
click at [387, 427] on div at bounding box center [653, 413] width 1099 height 632
click at [352, 127] on icon "button" at bounding box center [353, 131] width 14 height 14
click at [1086, 512] on span "Image" at bounding box center [1089, 510] width 32 height 14
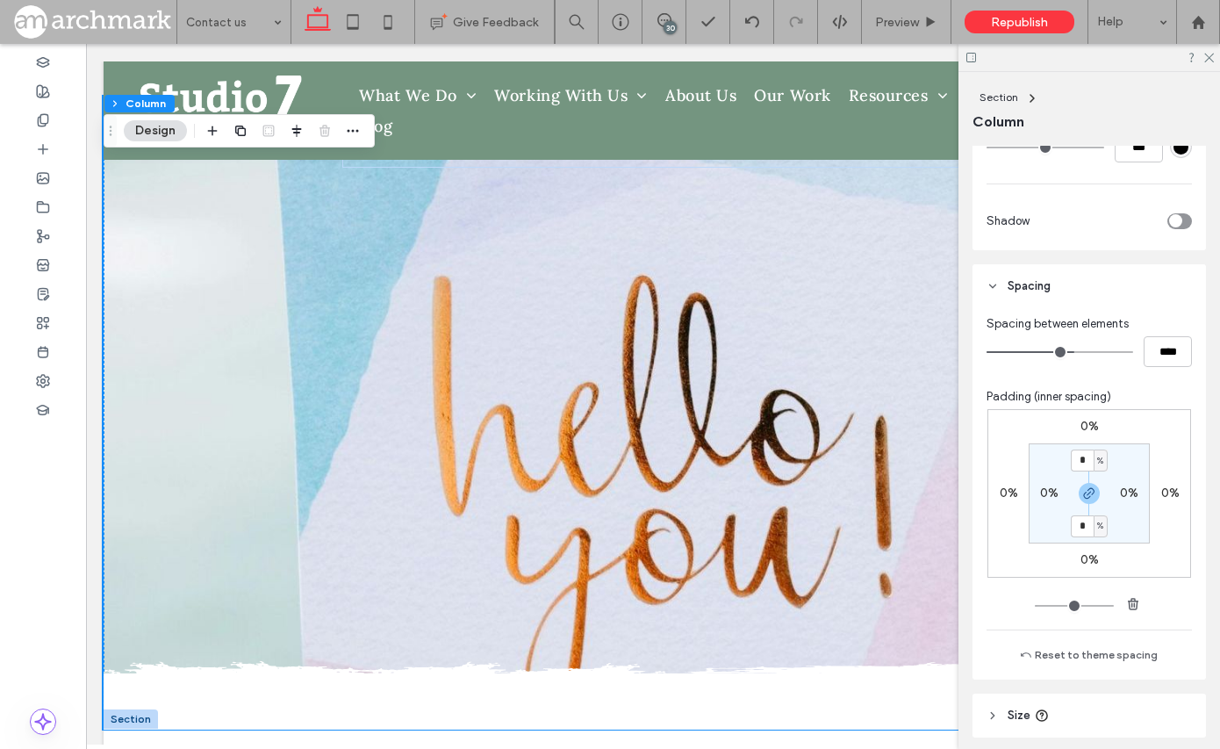
scroll to position [820, 0]
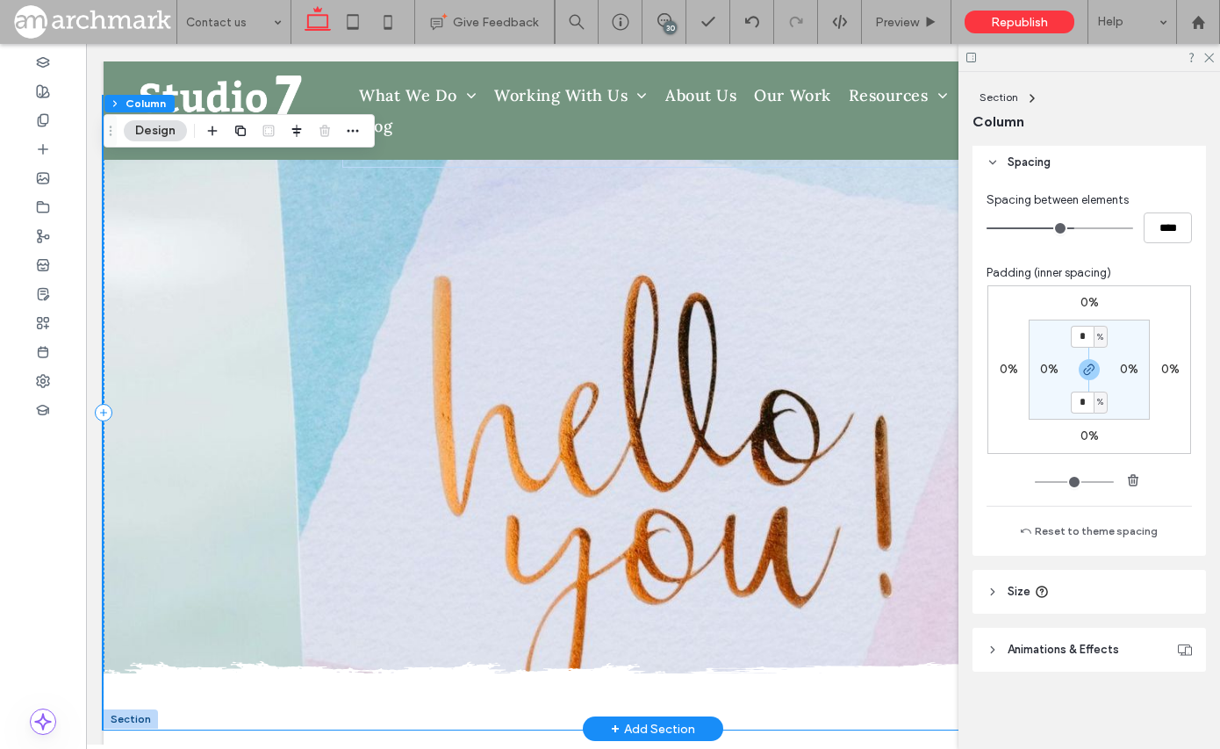
click at [618, 530] on div at bounding box center [653, 413] width 1099 height 632
click at [849, 525] on div at bounding box center [653, 413] width 1099 height 632
click at [793, 457] on div at bounding box center [653, 413] width 1099 height 632
click at [756, 212] on div at bounding box center [653, 413] width 1099 height 632
drag, startPoint x: 387, startPoint y: 194, endPoint x: 306, endPoint y: 211, distance: 82.4
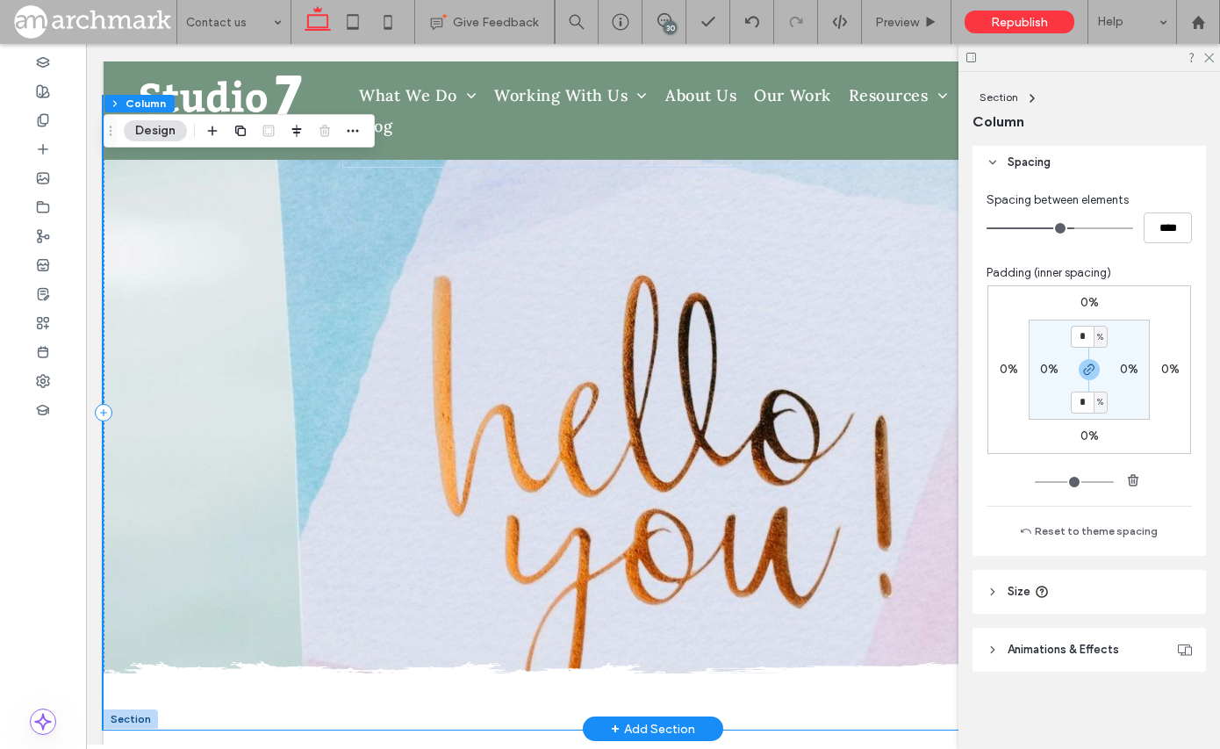
click at [387, 194] on div at bounding box center [653, 413] width 1099 height 632
click at [246, 380] on div at bounding box center [653, 413] width 1099 height 632
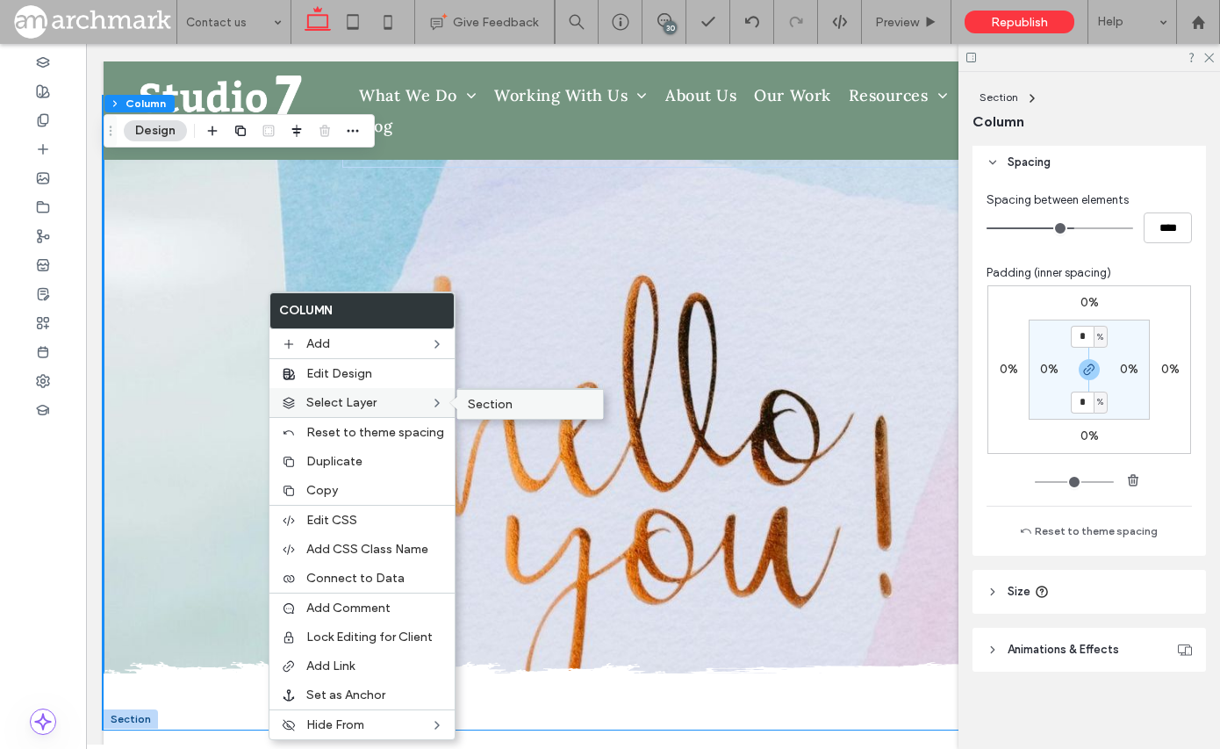
click at [489, 404] on span "Section" at bounding box center [490, 404] width 45 height 15
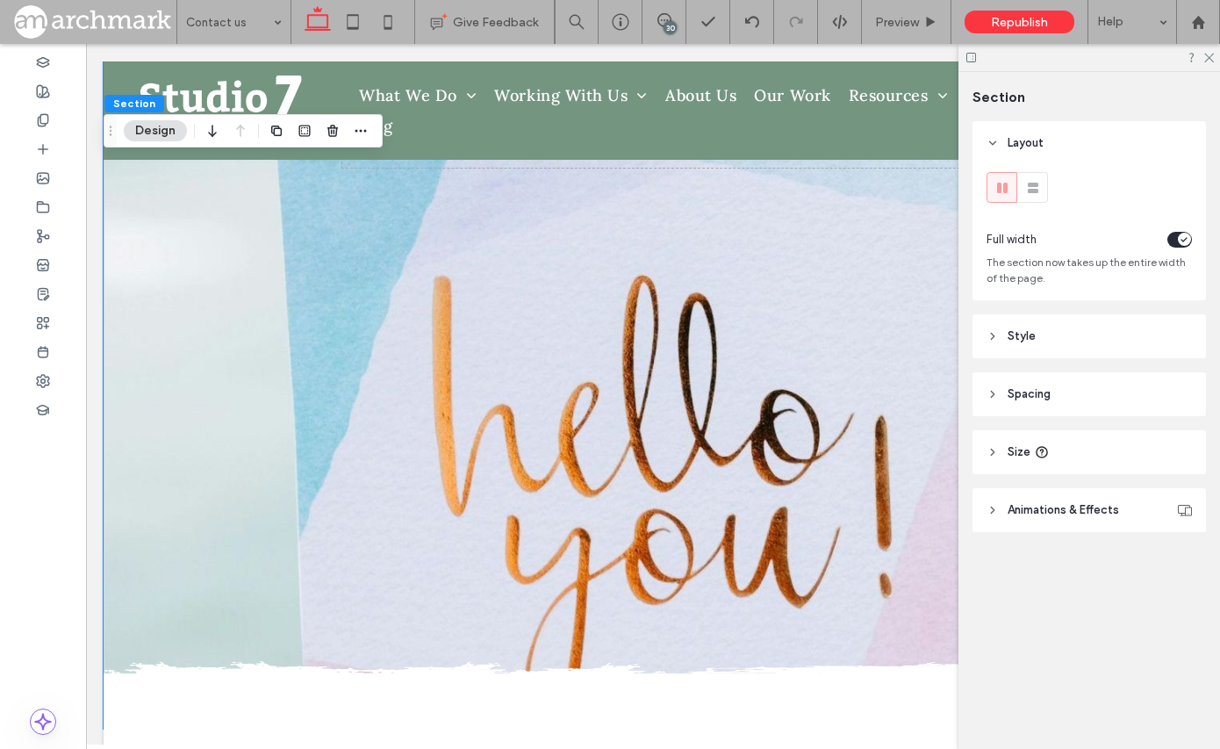
click at [157, 130] on button "Design" at bounding box center [155, 130] width 63 height 21
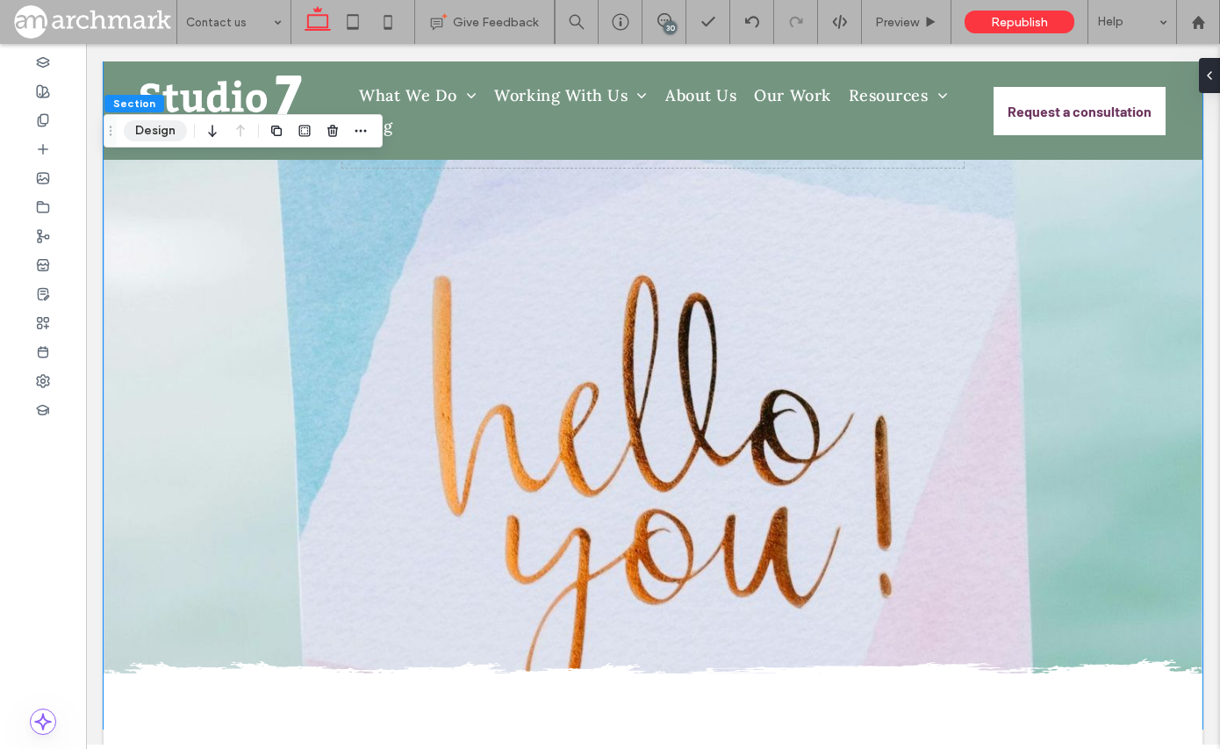
click at [157, 130] on button "Design" at bounding box center [155, 130] width 63 height 21
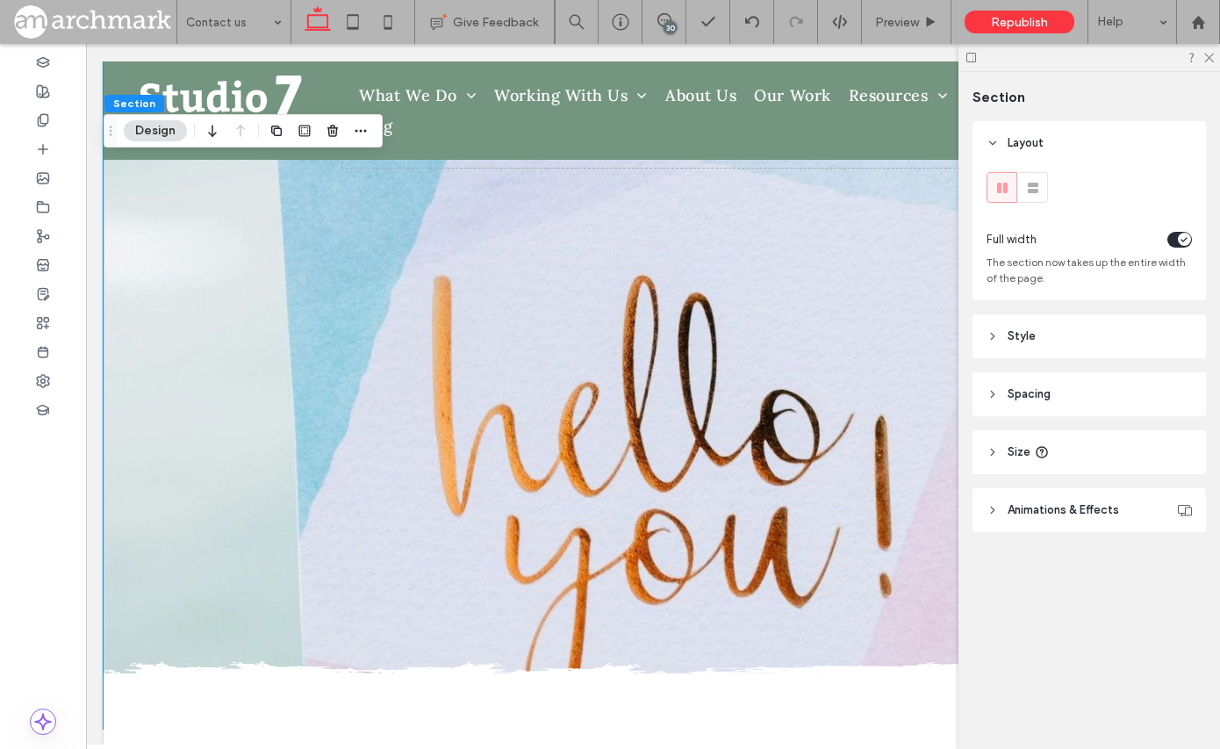
drag, startPoint x: 993, startPoint y: 340, endPoint x: 991, endPoint y: 355, distance: 15.9
click at [993, 340] on icon at bounding box center [992, 336] width 12 height 12
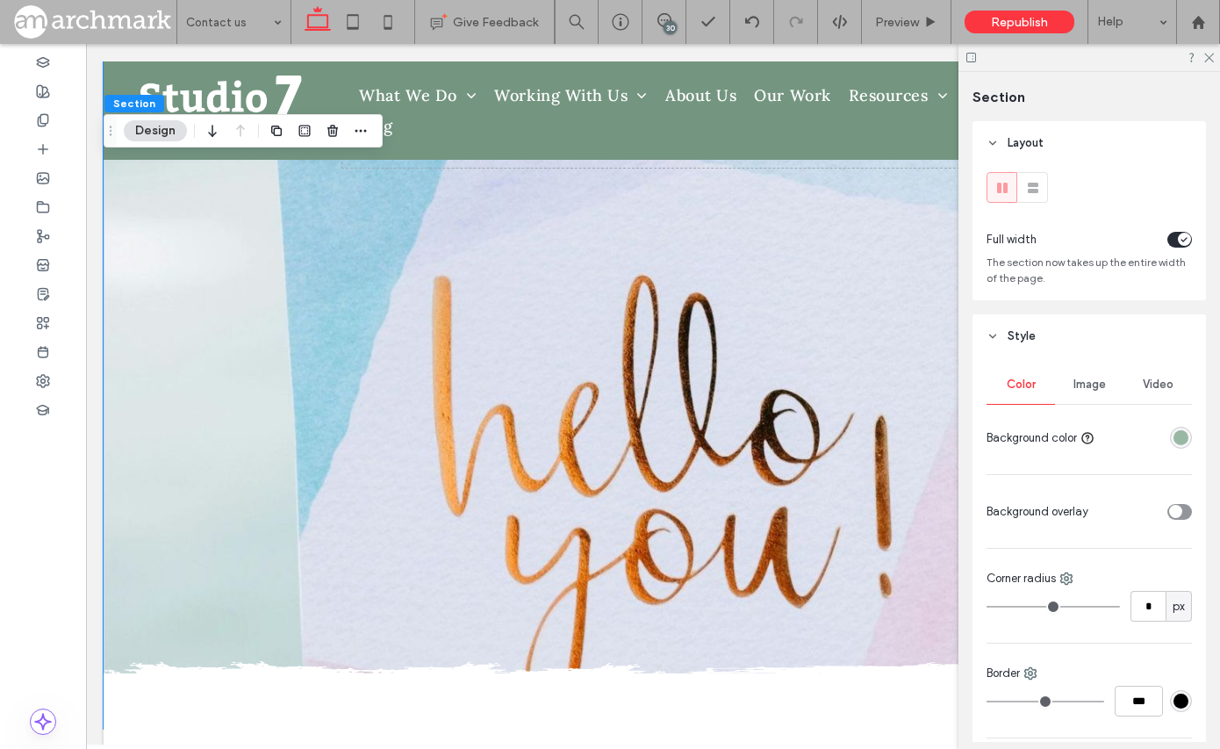
click at [1090, 385] on span "Image" at bounding box center [1089, 384] width 32 height 14
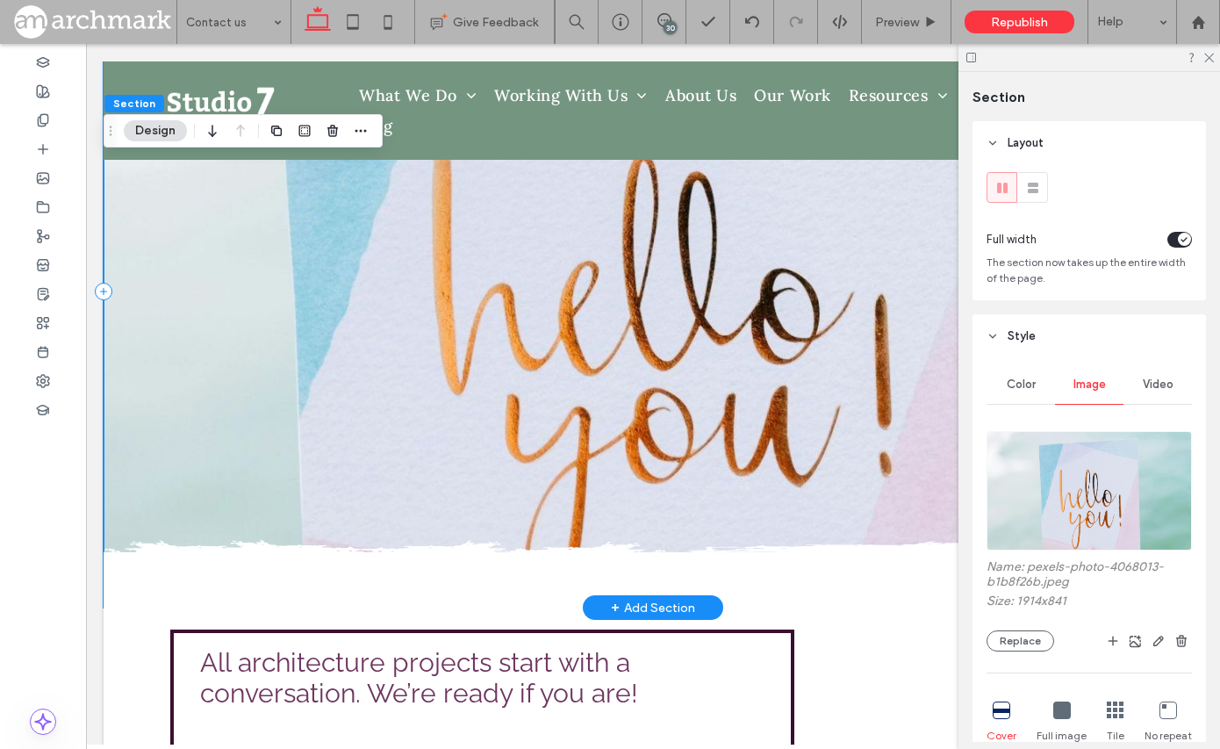
scroll to position [140, 0]
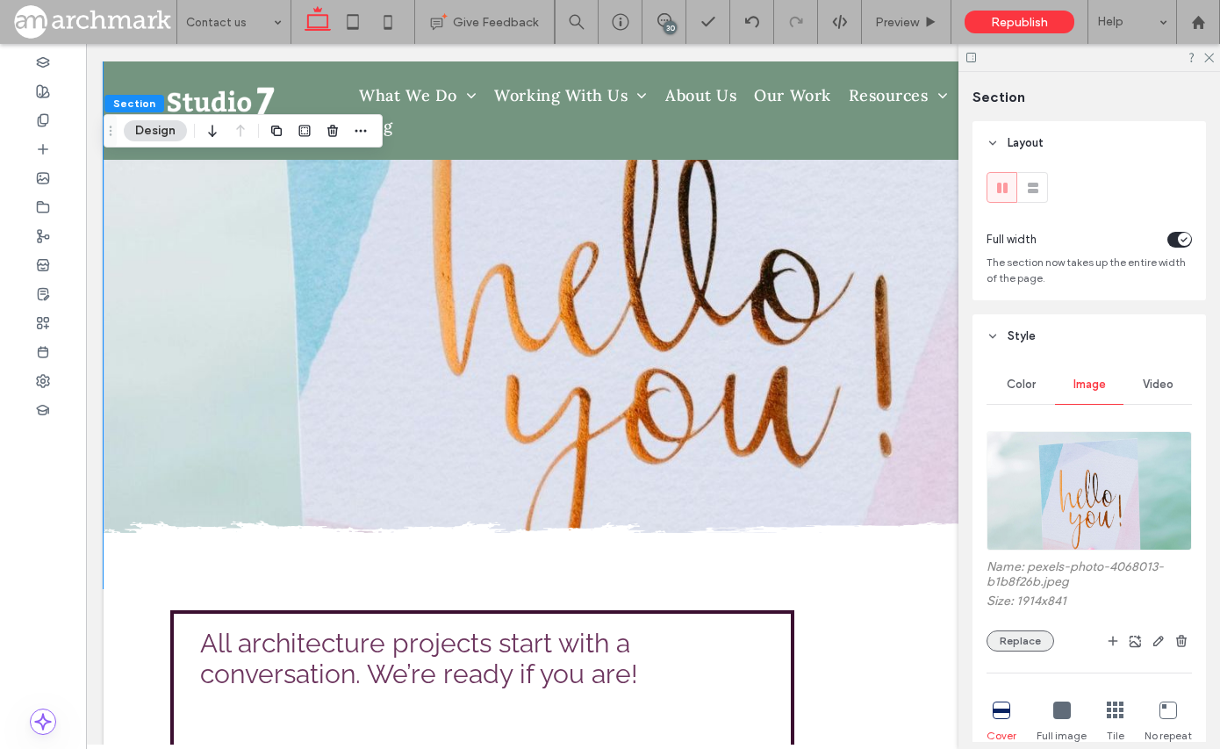
click at [1024, 642] on button "Replace" at bounding box center [1020, 640] width 68 height 21
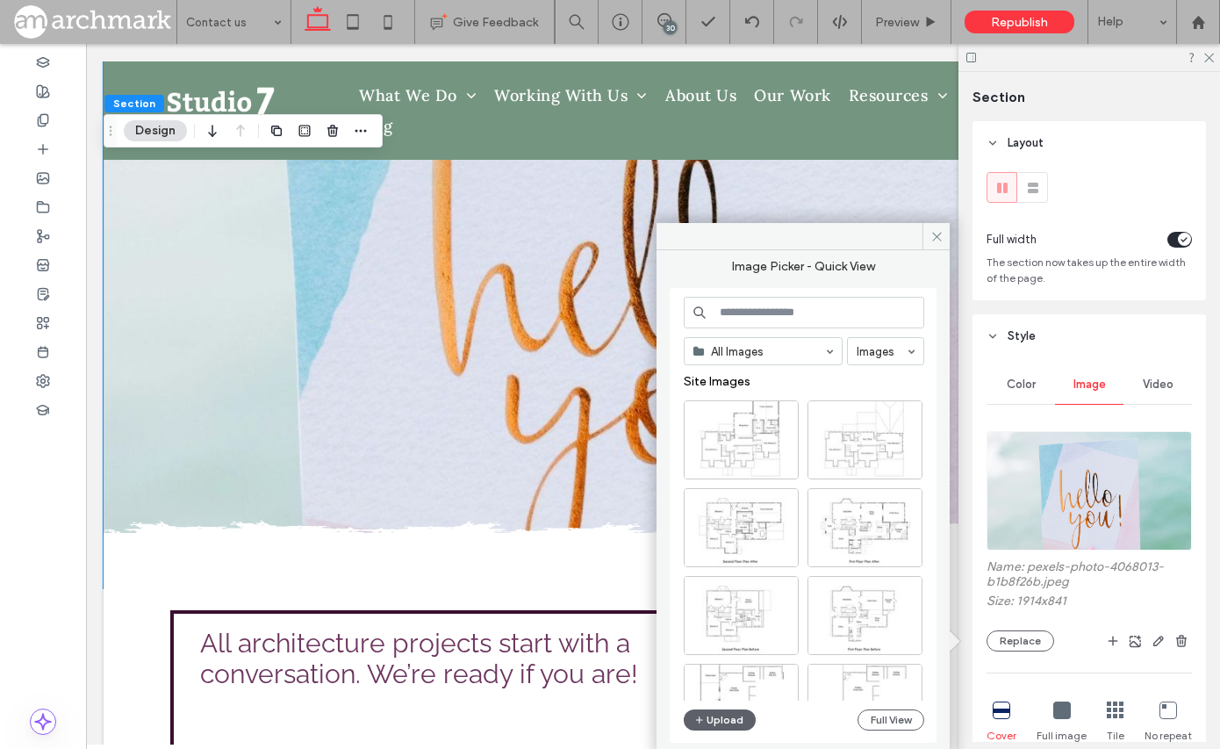
click at [757, 310] on input at bounding box center [804, 313] width 240 height 32
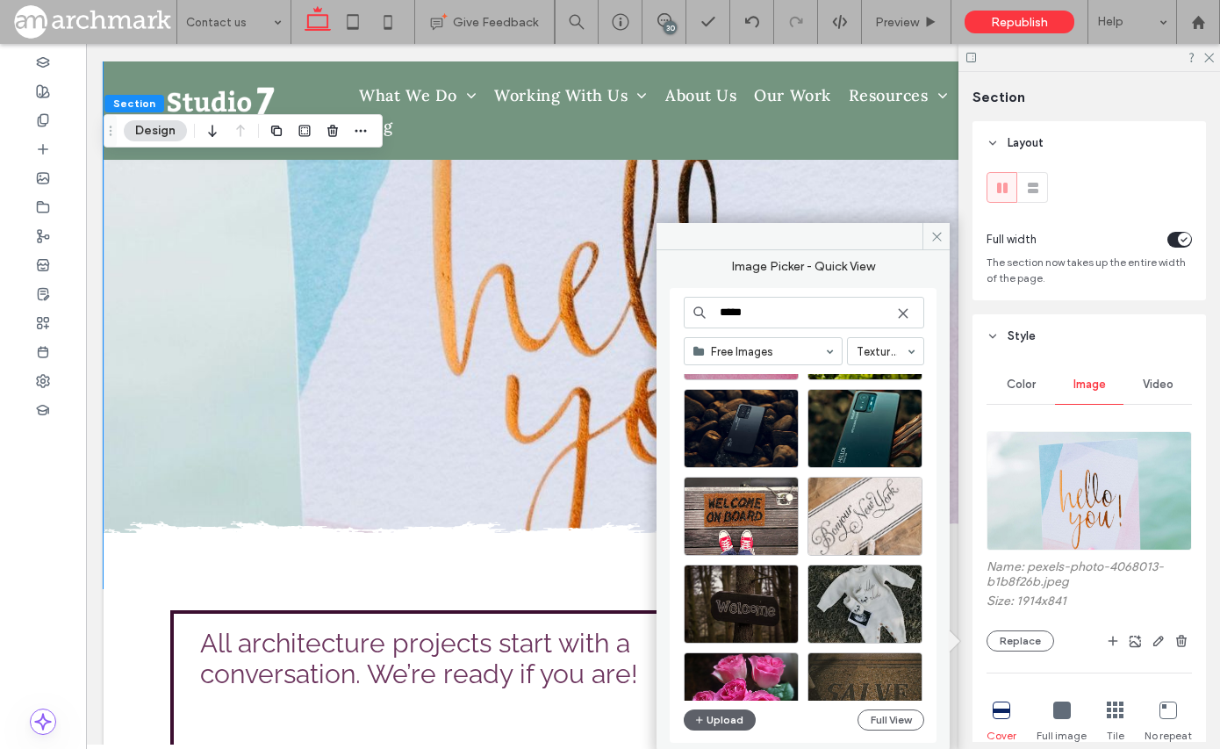
scroll to position [858, 0]
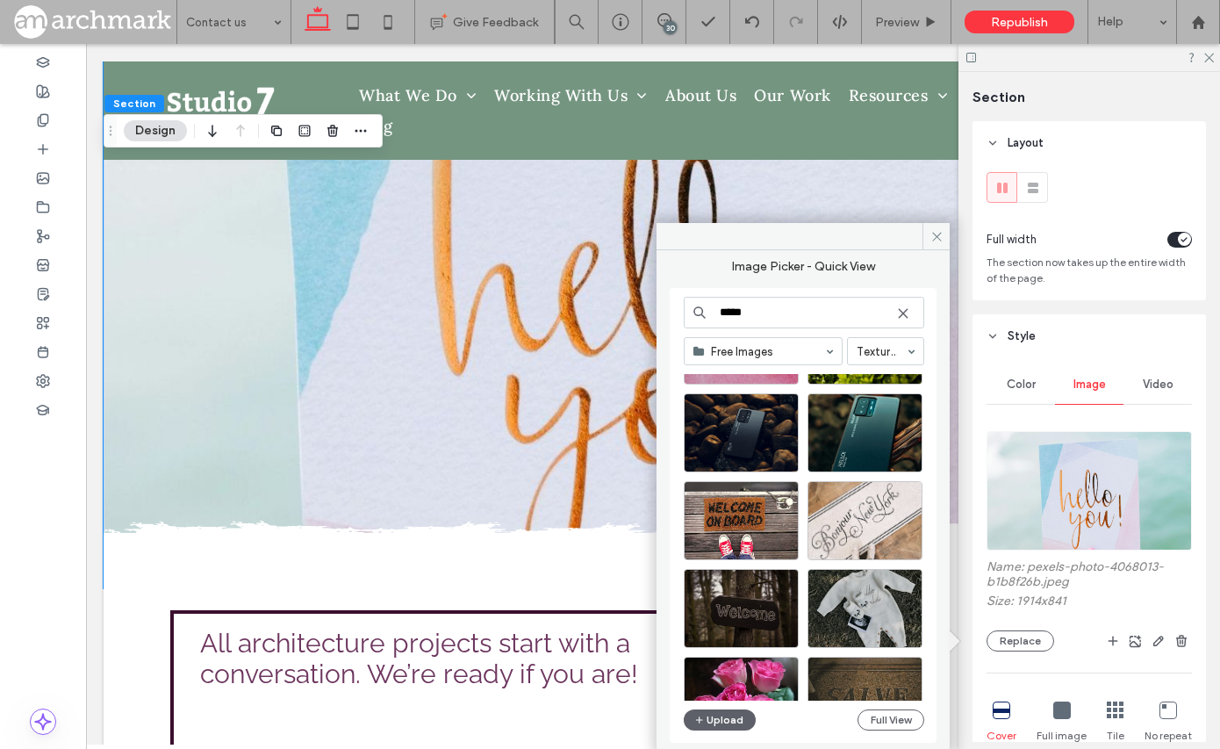
click at [765, 310] on input "*****" at bounding box center [804, 313] width 240 height 32
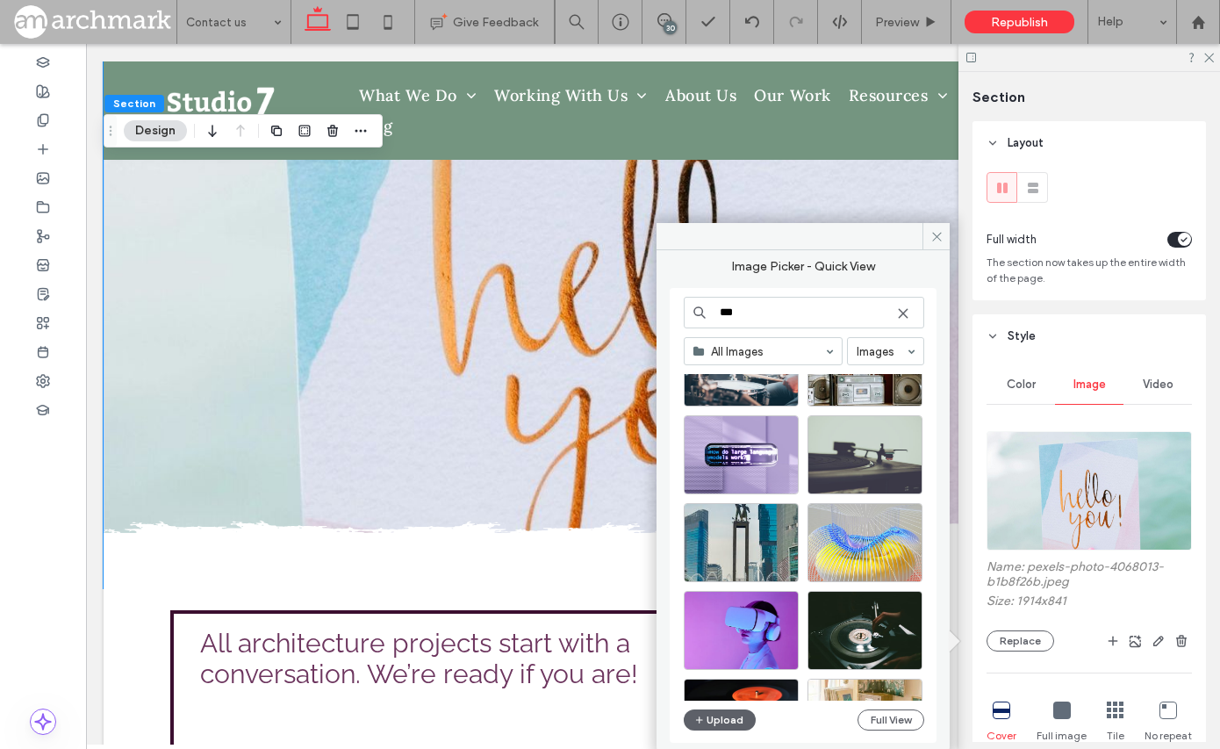
scroll to position [6656, 0]
click at [779, 313] on input "**" at bounding box center [804, 313] width 240 height 32
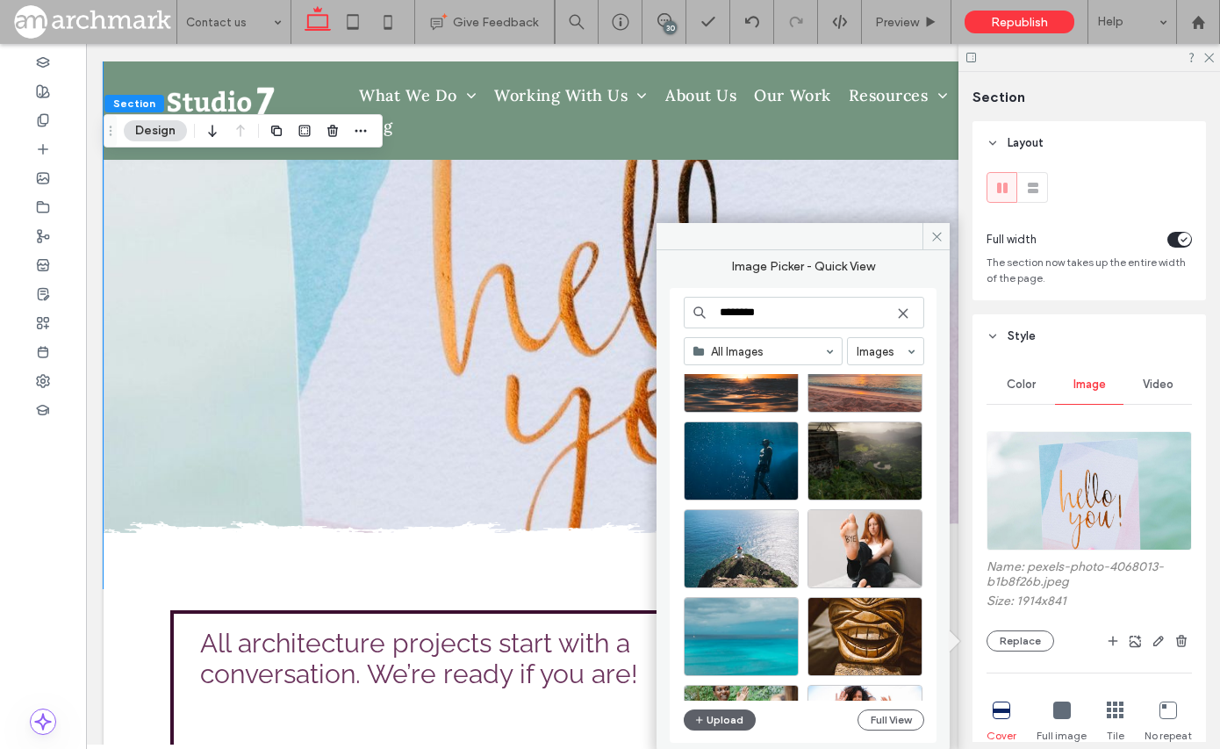
scroll to position [772, 0]
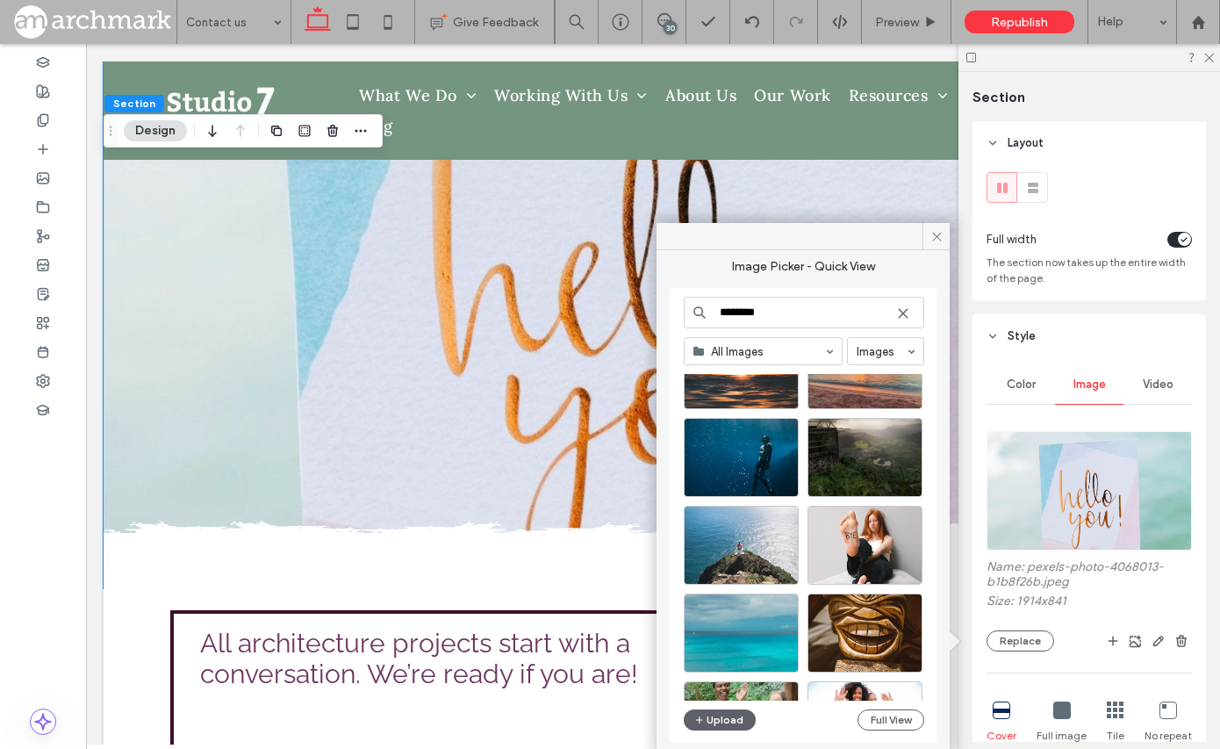
drag, startPoint x: 781, startPoint y: 307, endPoint x: 719, endPoint y: 316, distance: 62.9
click at [719, 316] on input "********" at bounding box center [804, 313] width 240 height 32
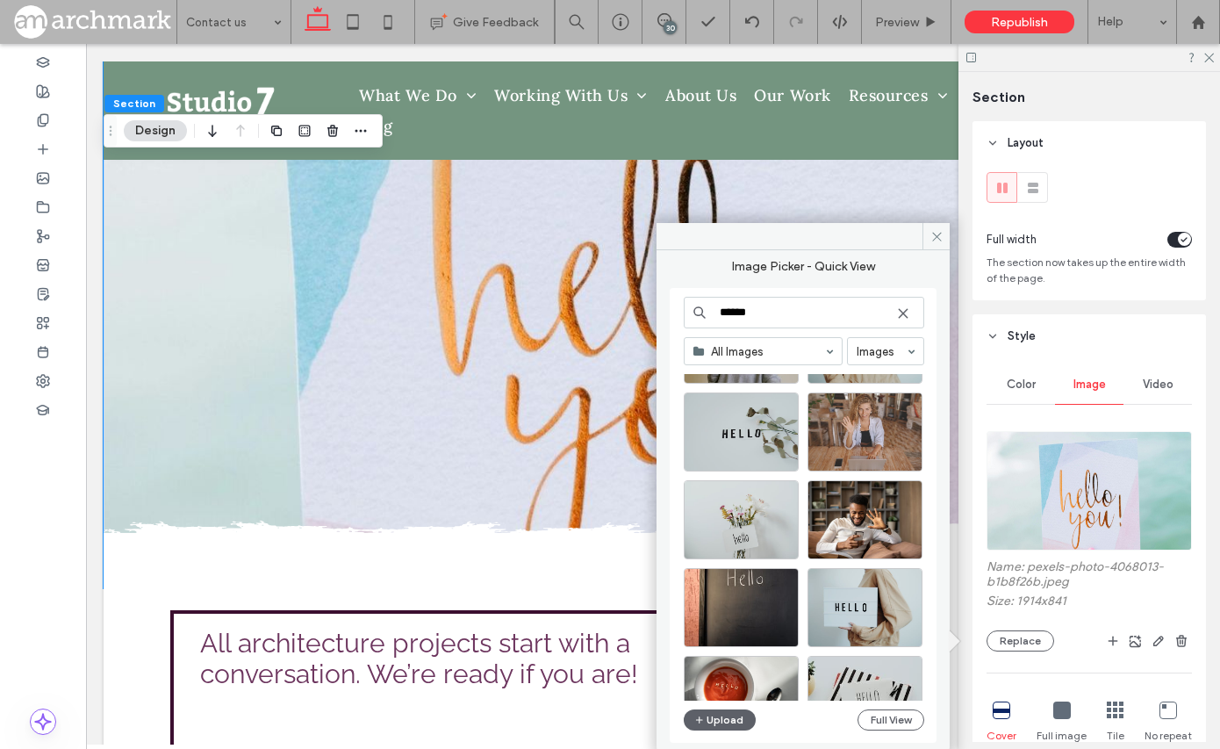
scroll to position [1150, 0]
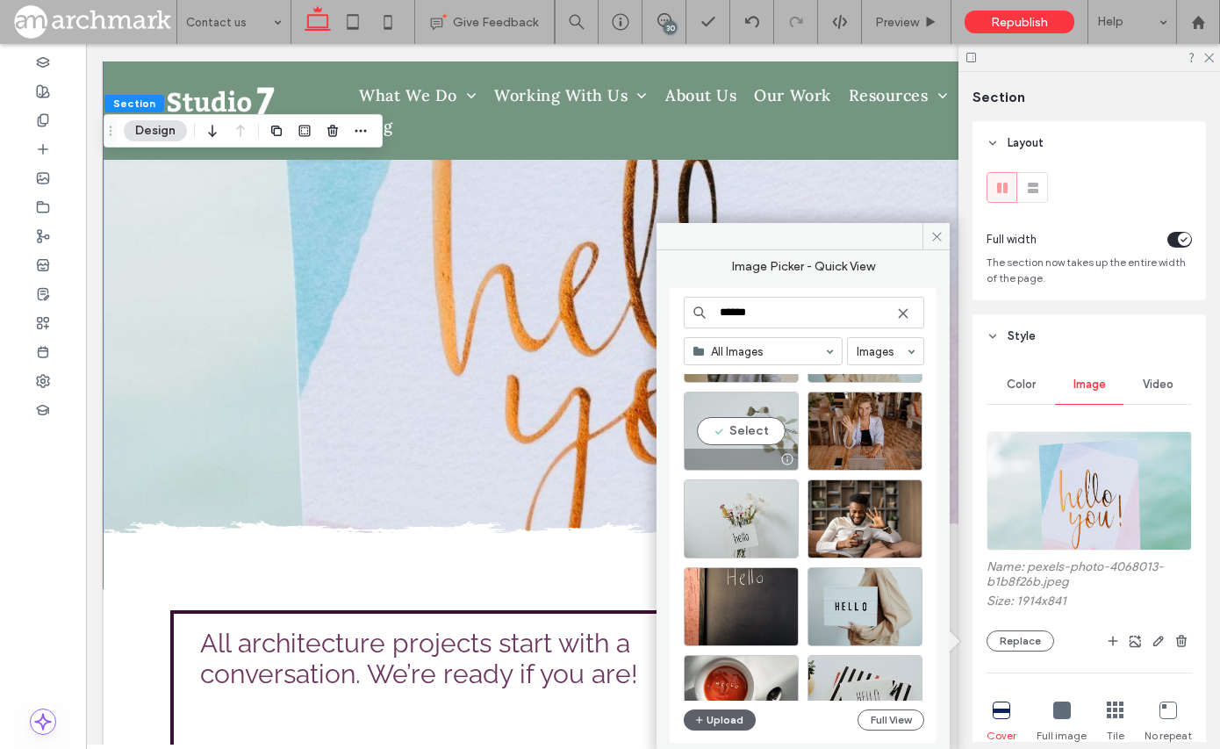
type input "*****"
click at [759, 431] on div "Select" at bounding box center [741, 430] width 115 height 79
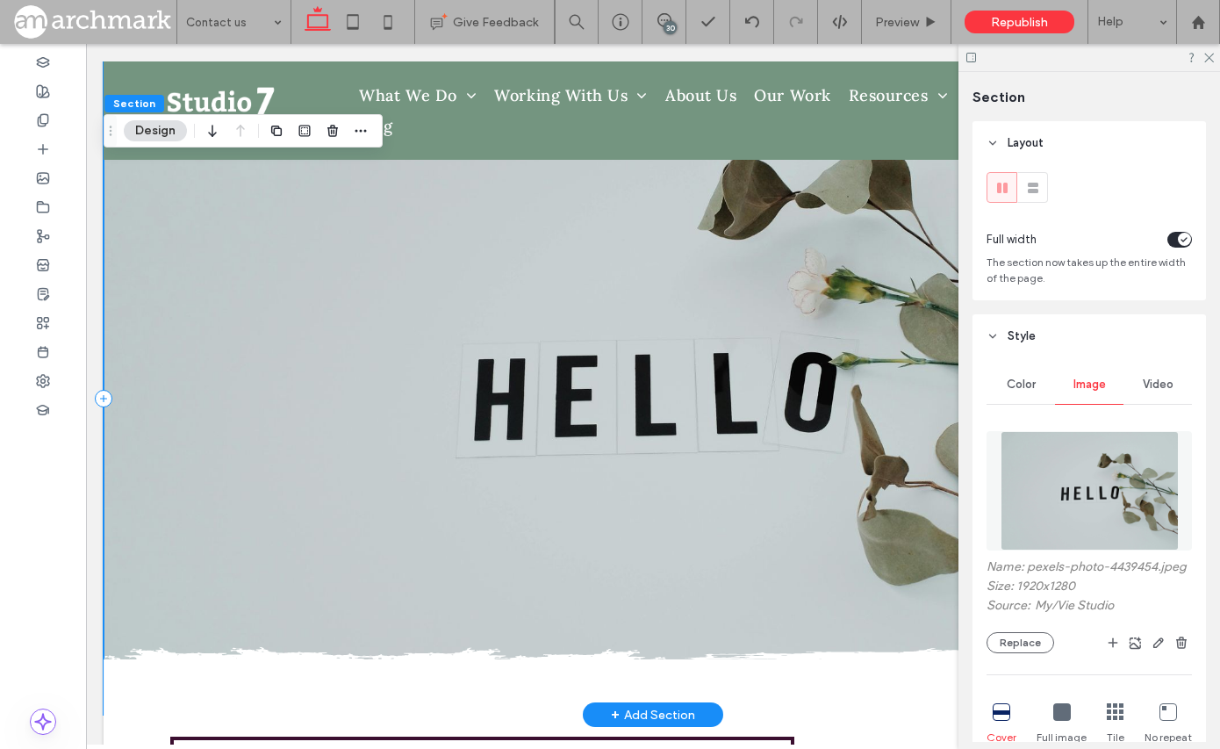
scroll to position [9, 0]
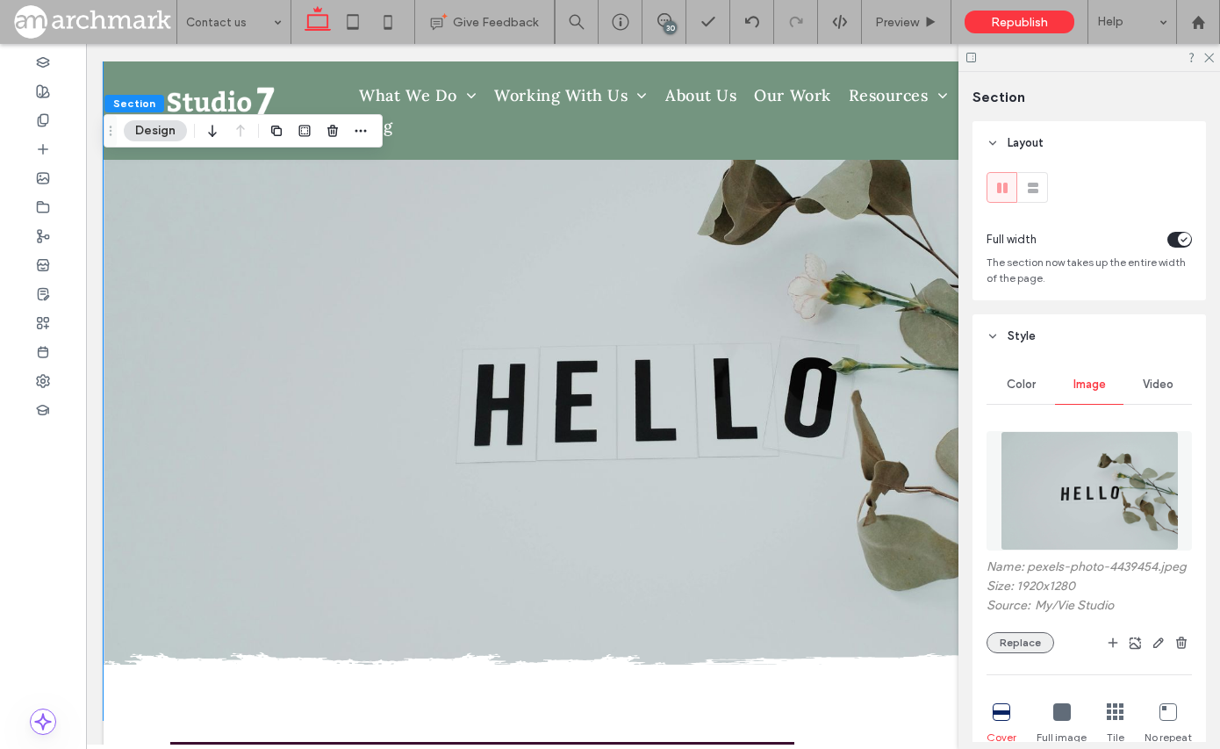
click at [1032, 642] on button "Replace" at bounding box center [1020, 642] width 68 height 21
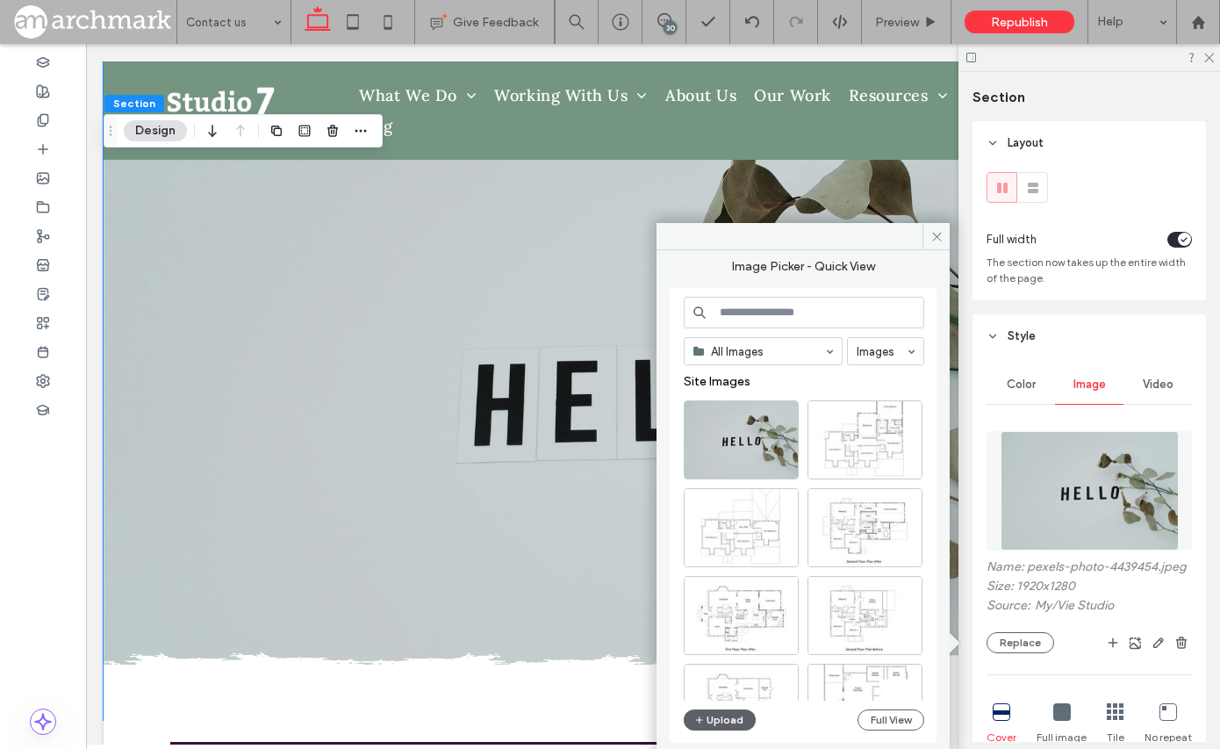
click at [800, 315] on input at bounding box center [804, 313] width 240 height 32
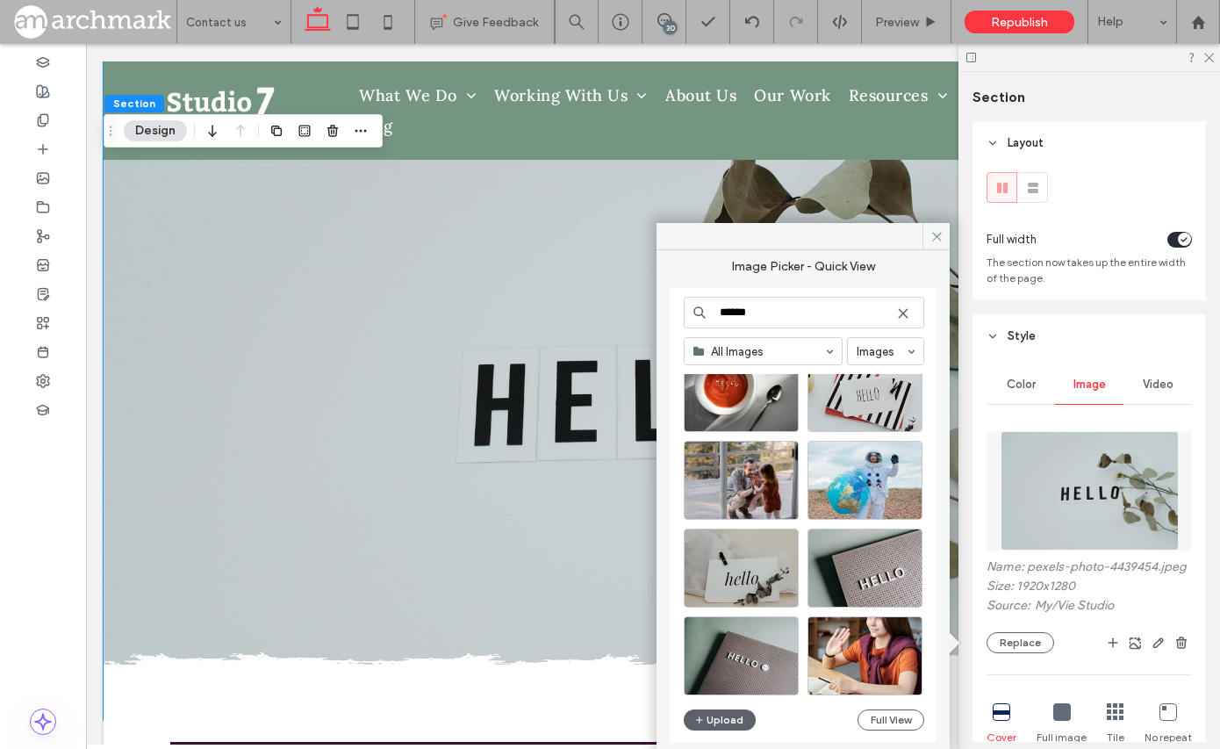
scroll to position [1445, 0]
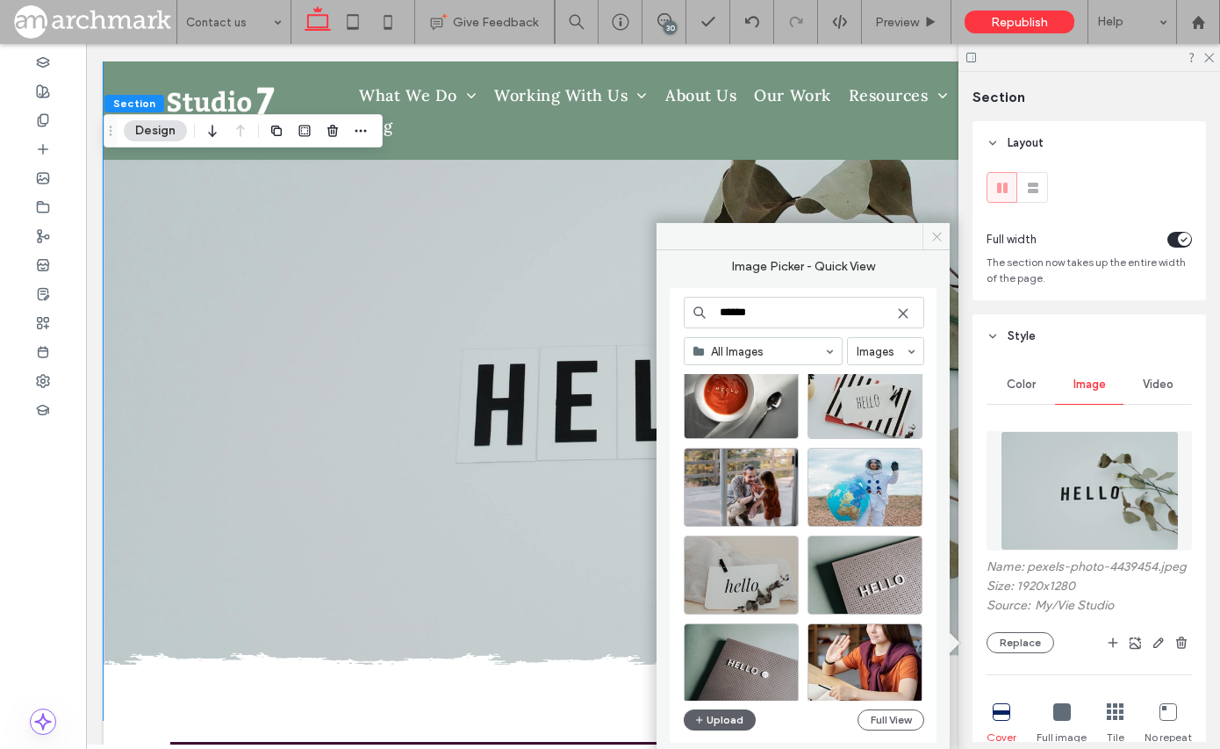
type input "*****"
click at [936, 230] on icon at bounding box center [936, 236] width 13 height 13
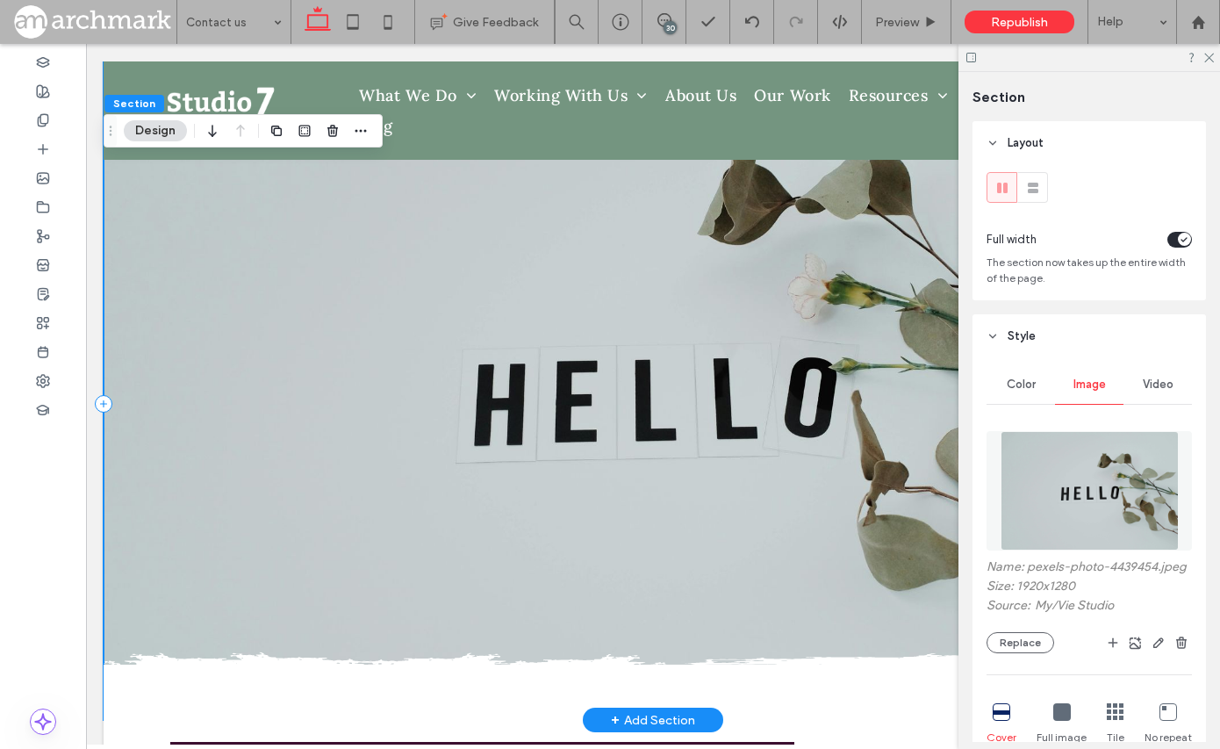
scroll to position [10, 0]
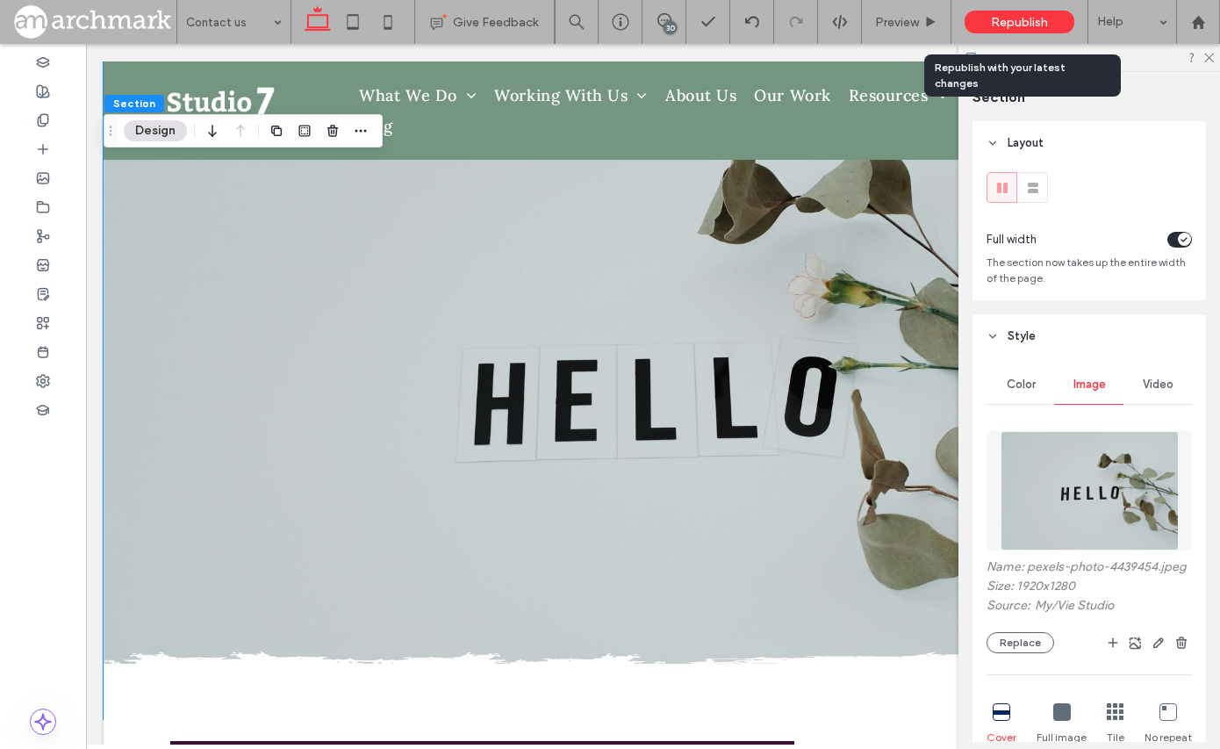
click at [1031, 20] on span "Republish" at bounding box center [1019, 22] width 57 height 15
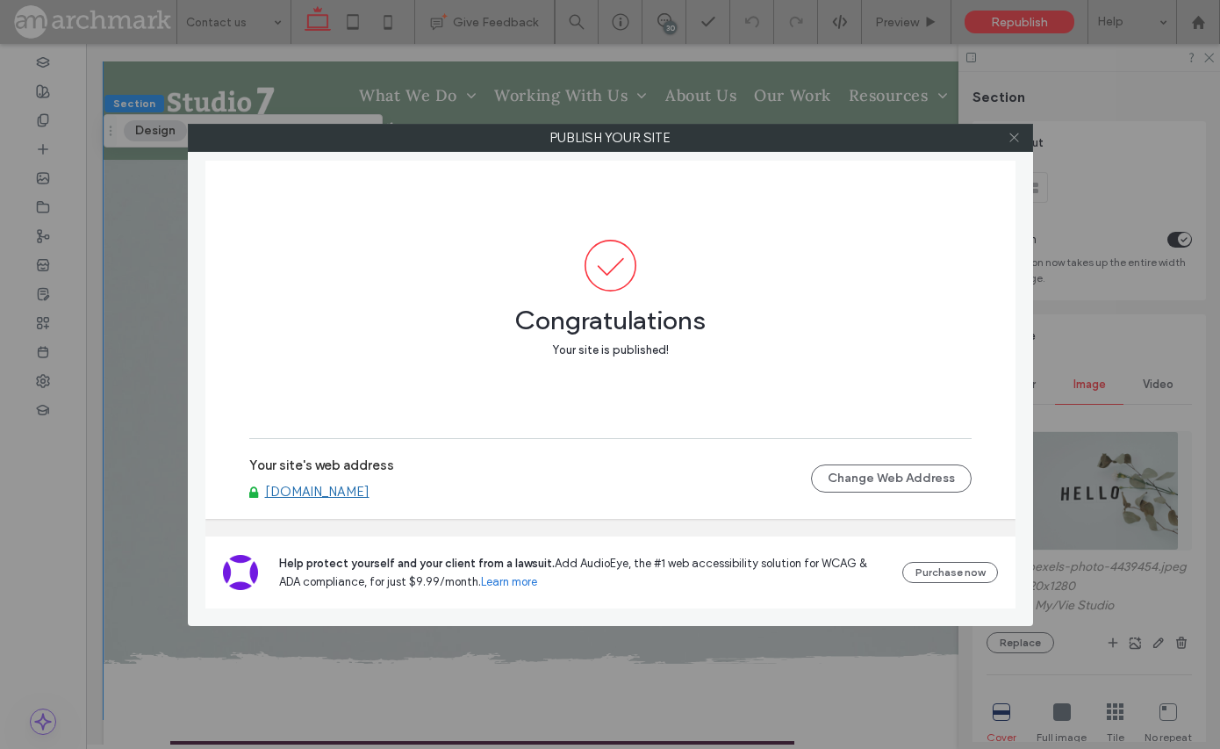
click at [1008, 138] on icon at bounding box center [1013, 137] width 13 height 13
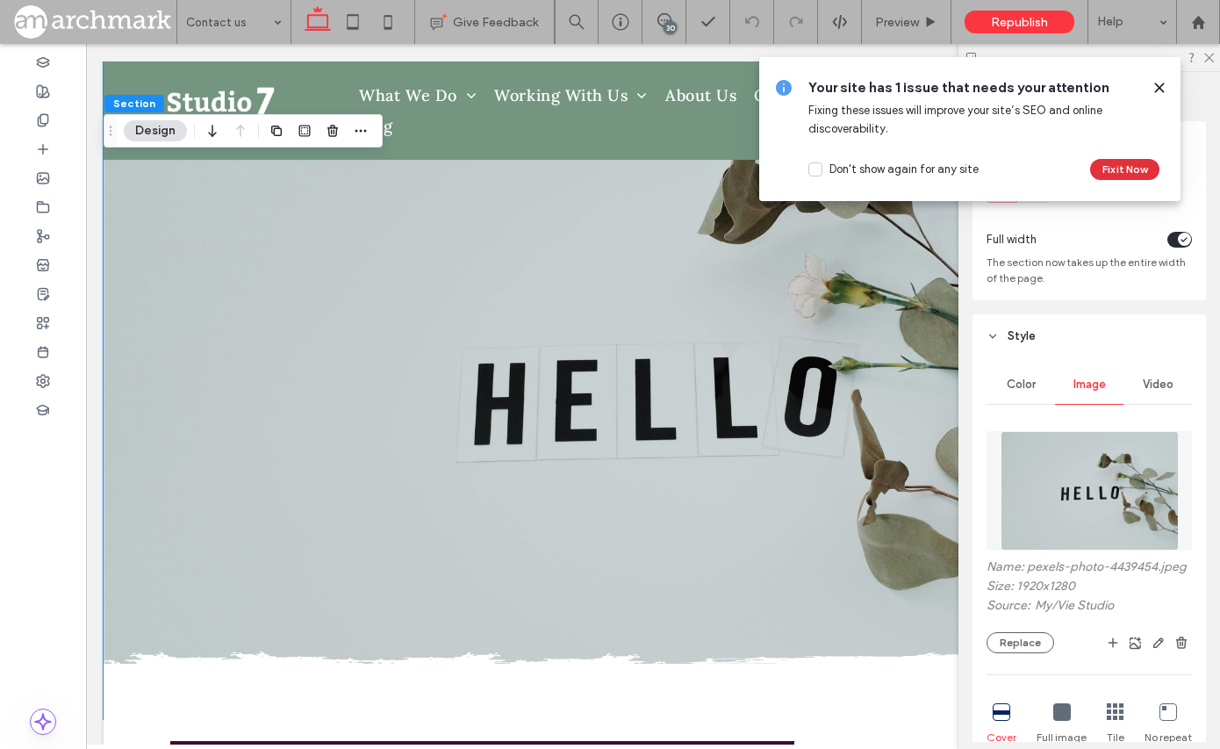
click at [1129, 166] on button "Fix it Now" at bounding box center [1124, 169] width 69 height 21
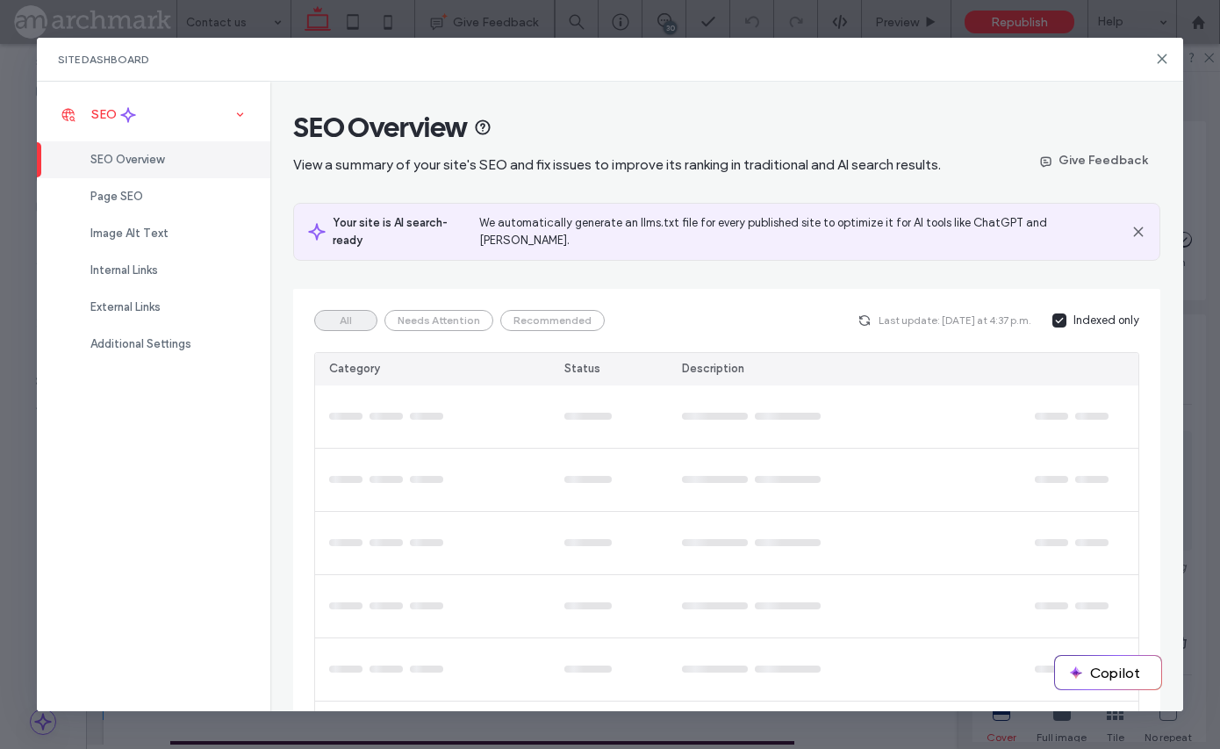
click at [111, 113] on span "SEO" at bounding box center [103, 114] width 25 height 15
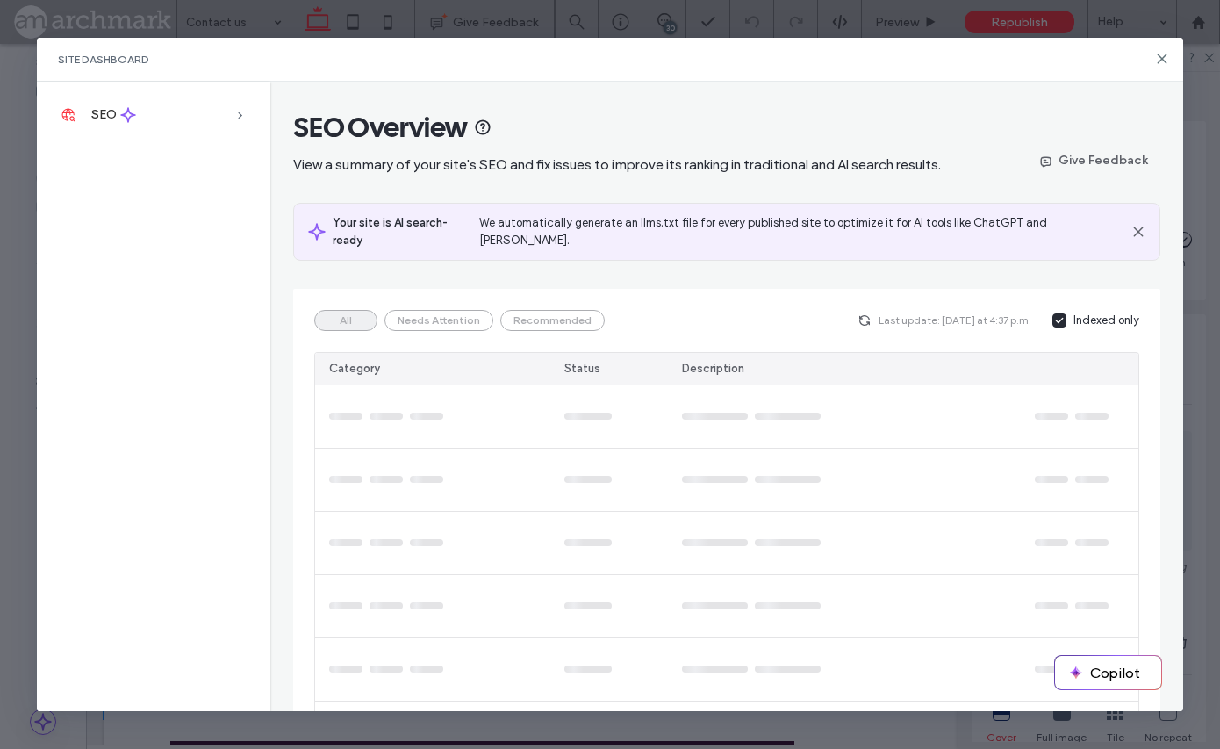
click at [1170, 58] on div "Site Dashboard" at bounding box center [610, 60] width 1147 height 44
click at [1158, 57] on icon at bounding box center [1162, 59] width 14 height 14
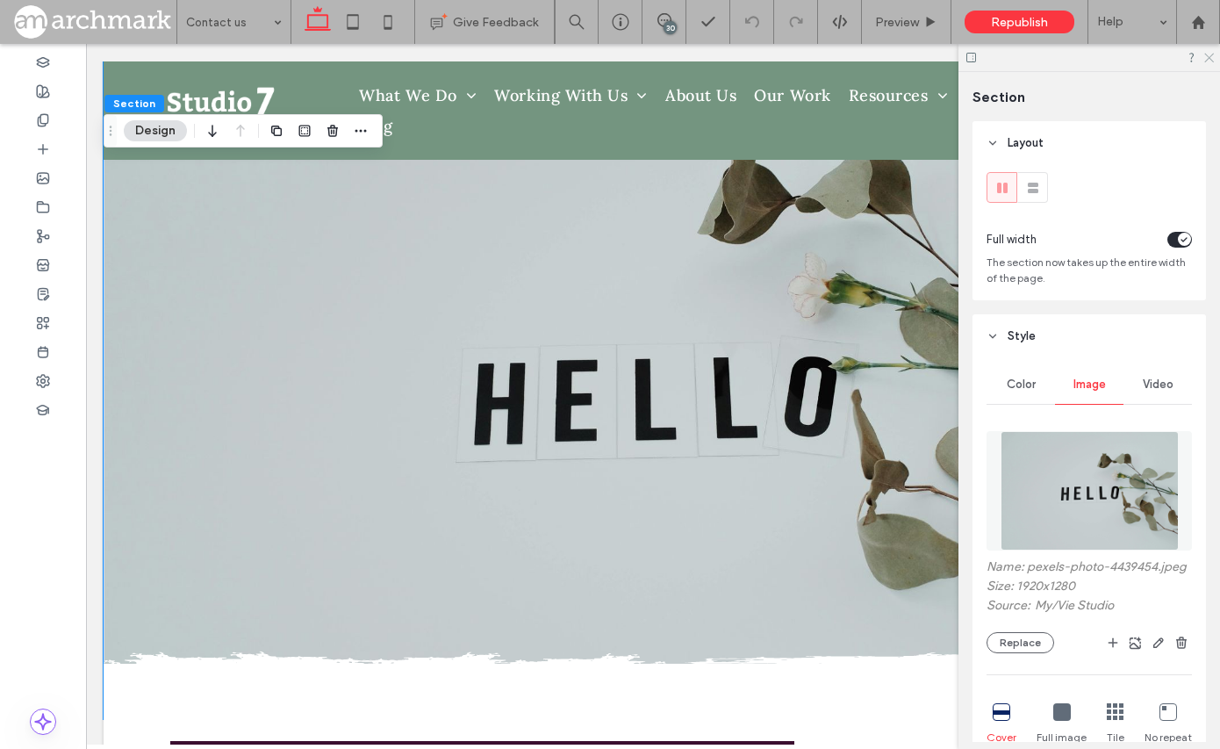
click at [1212, 59] on icon at bounding box center [1207, 56] width 11 height 11
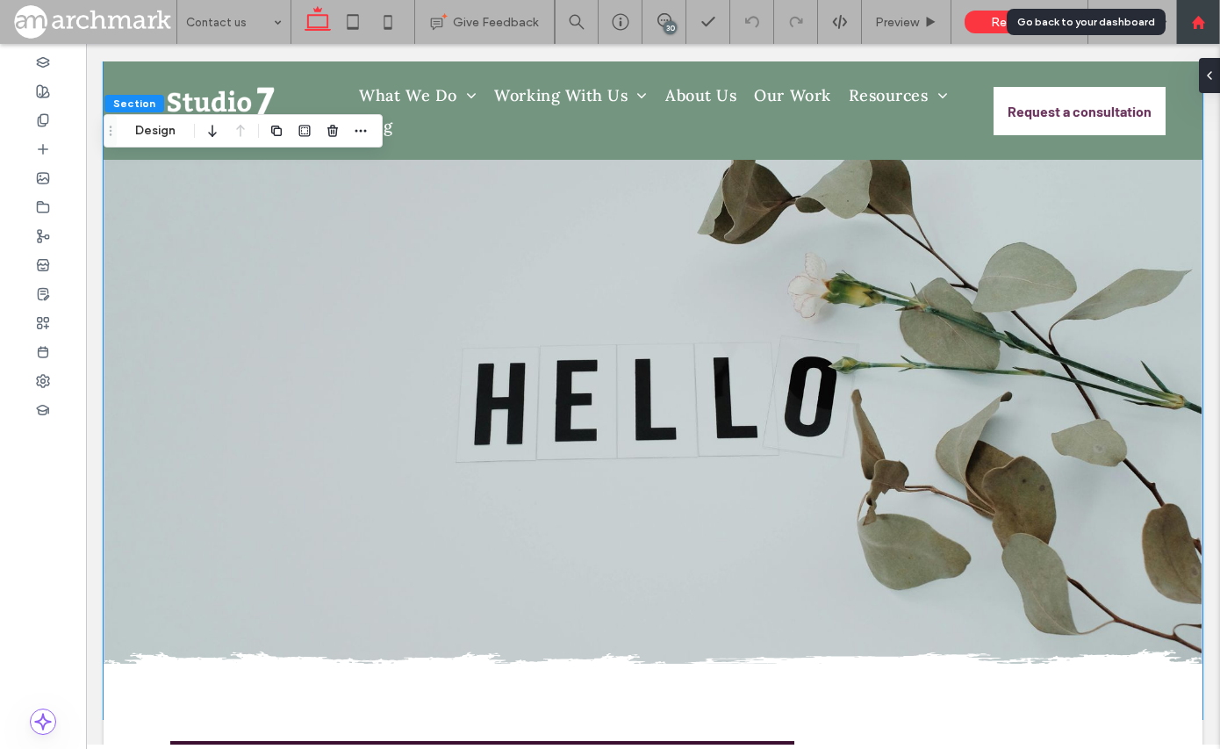
click at [1198, 27] on icon at bounding box center [1198, 22] width 15 height 15
